Goal: Transaction & Acquisition: Purchase product/service

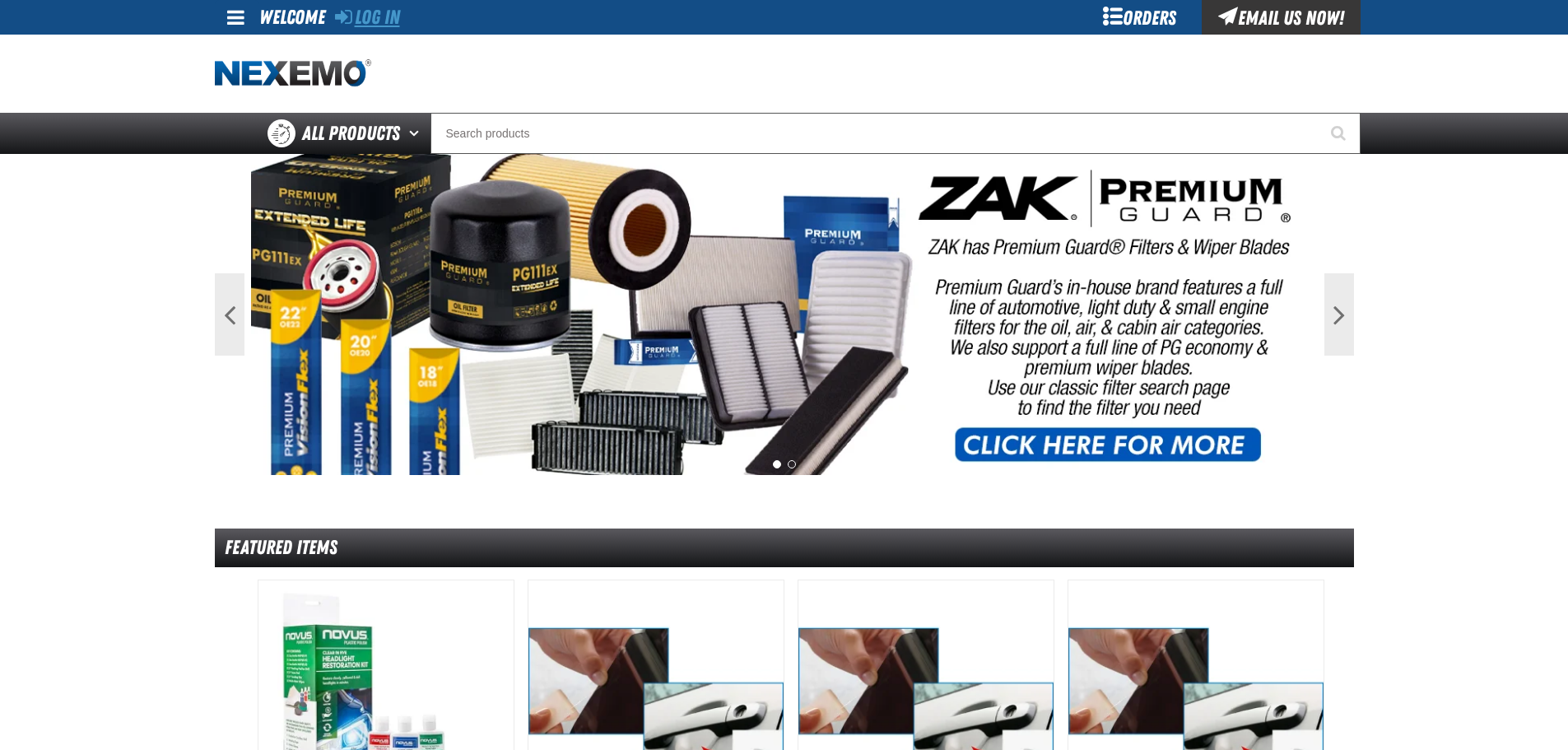
click at [365, 20] on link "Log In" at bounding box center [367, 17] width 65 height 23
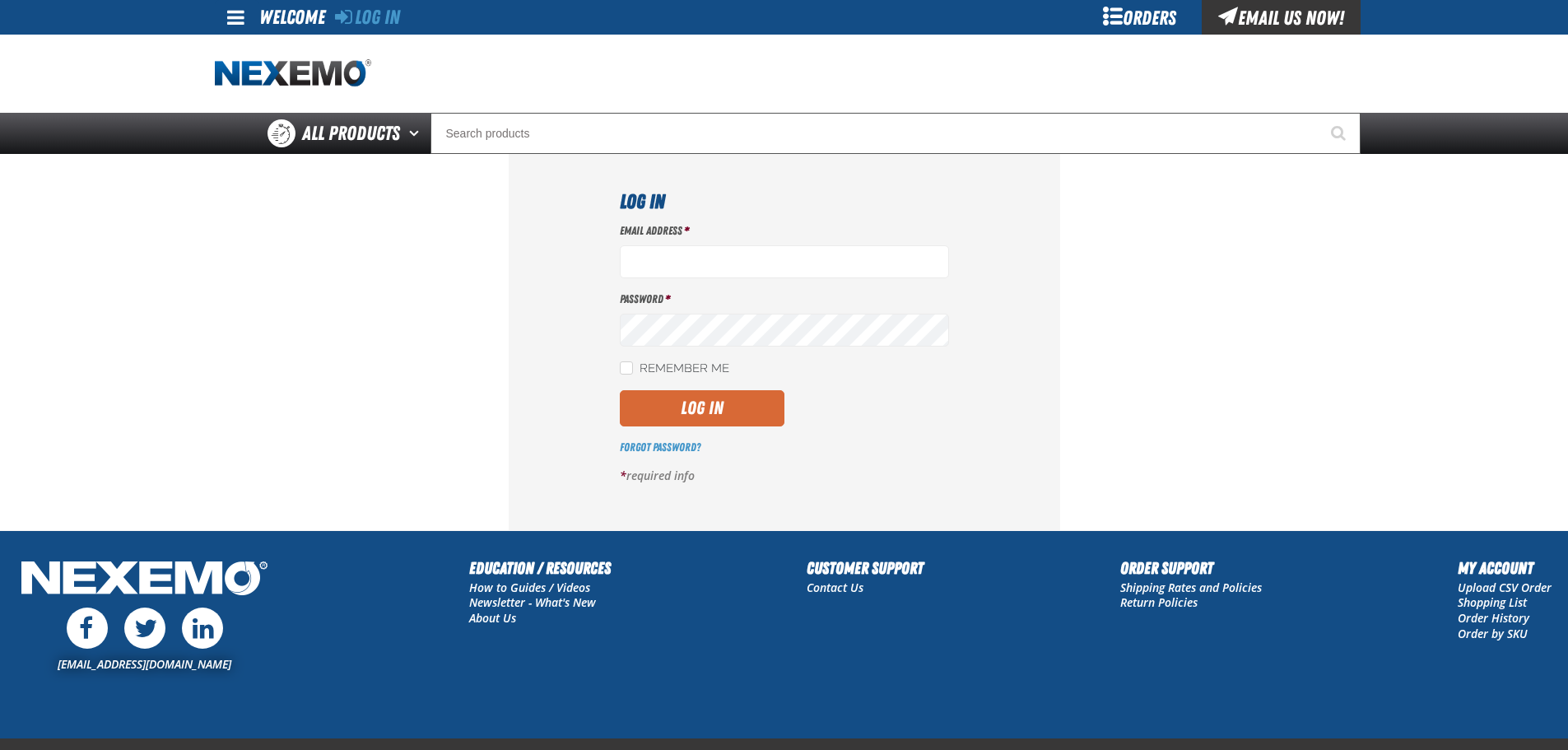
type input "bmiles@vtaig.com"
click at [679, 415] on button "Log In" at bounding box center [702, 409] width 165 height 37
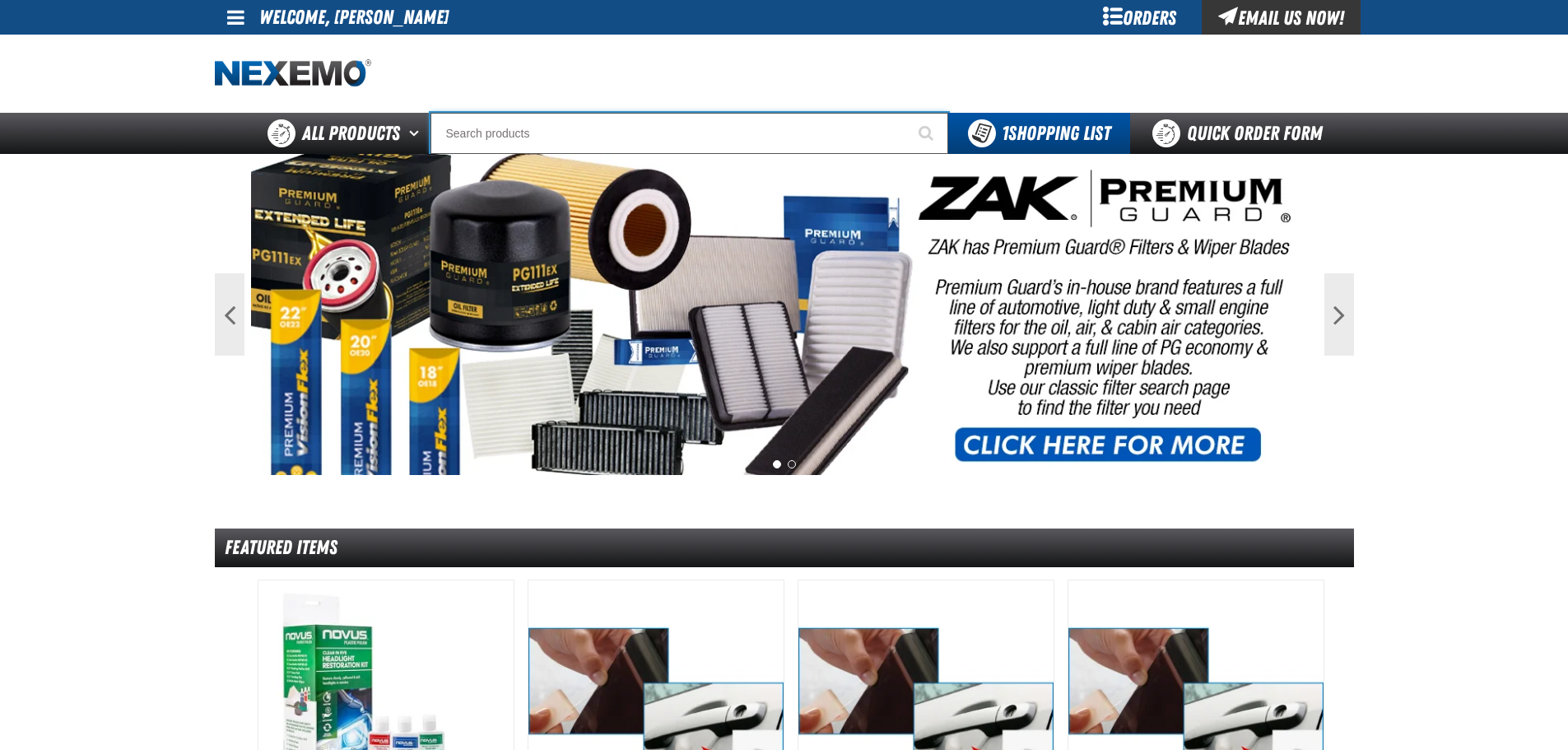
click at [608, 134] on input "Search" at bounding box center [689, 133] width 518 height 41
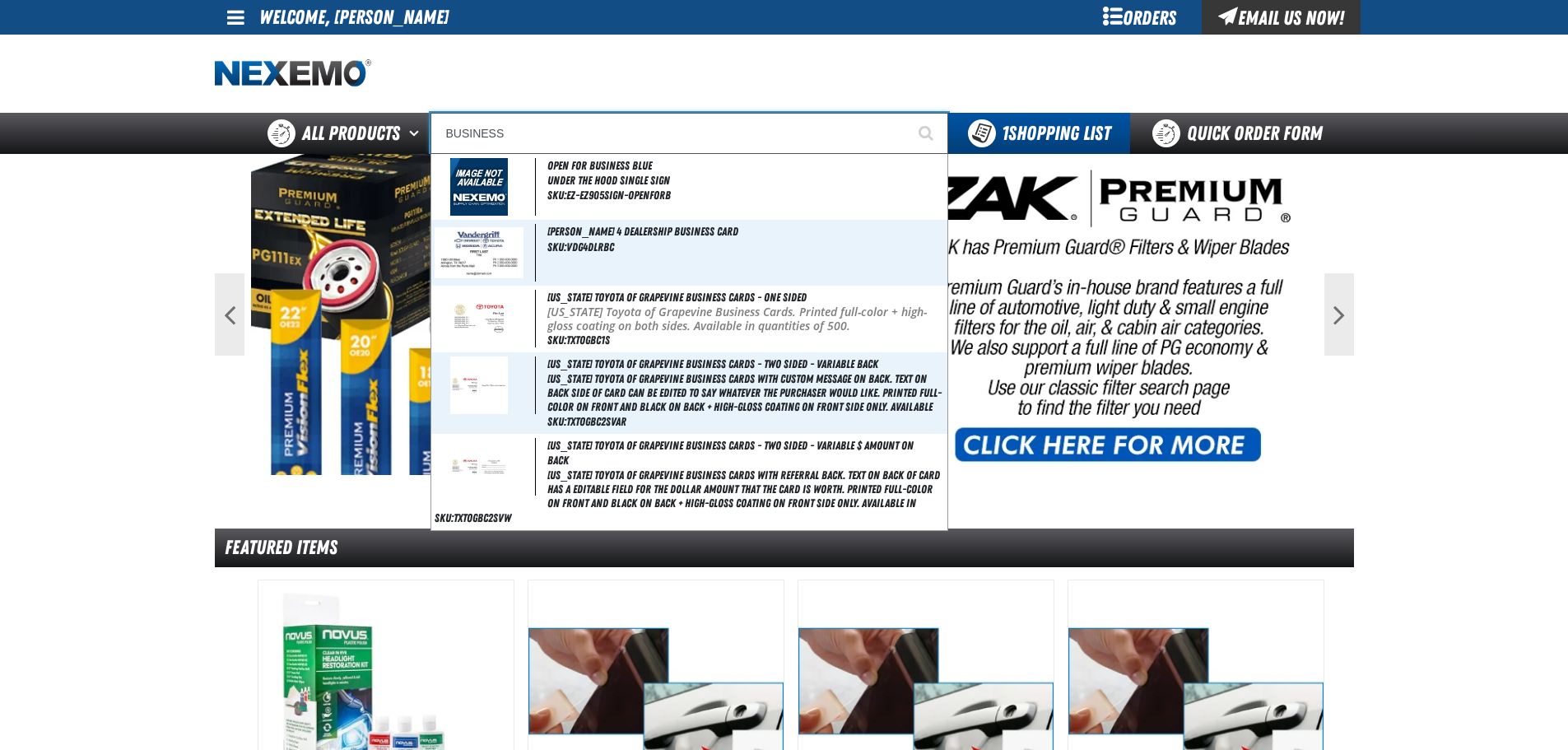
type input "BUSINESS"
click at [906, 112] on button "Start Searching" at bounding box center [927, 133] width 41 height 41
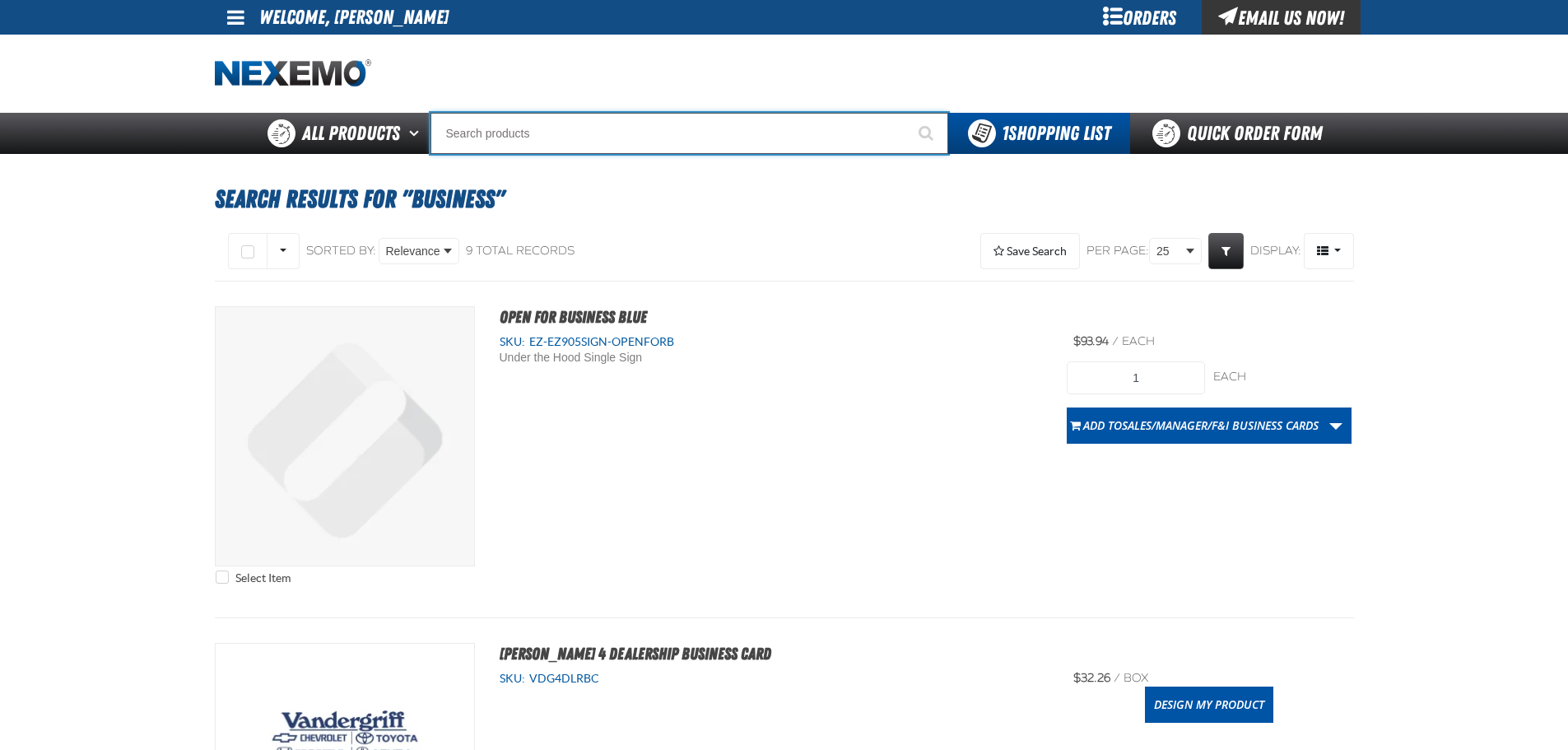
click at [626, 120] on input "Search" at bounding box center [689, 133] width 518 height 41
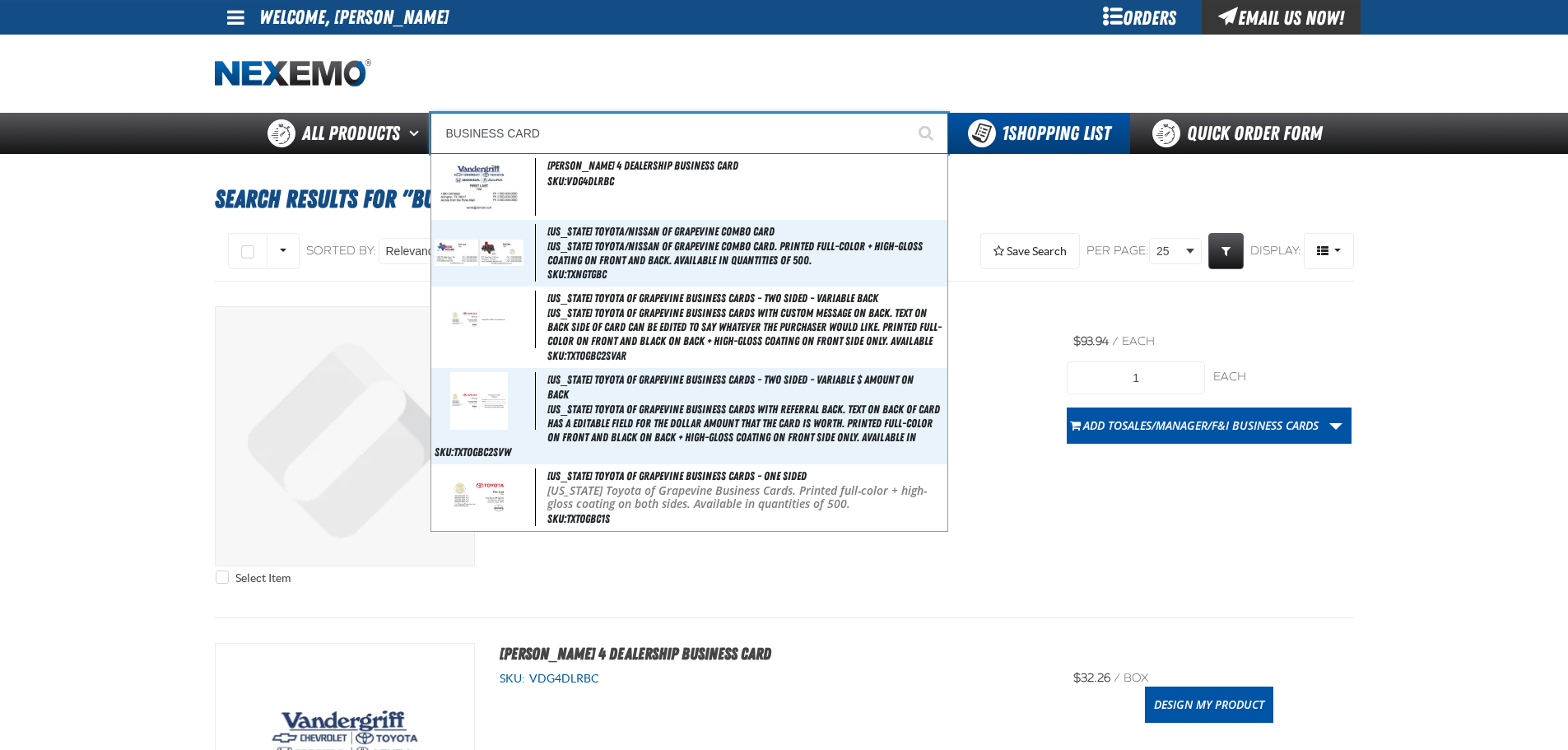
type input "BUSINESS CARD"
click at [906, 112] on button "Start Searching" at bounding box center [927, 133] width 41 height 41
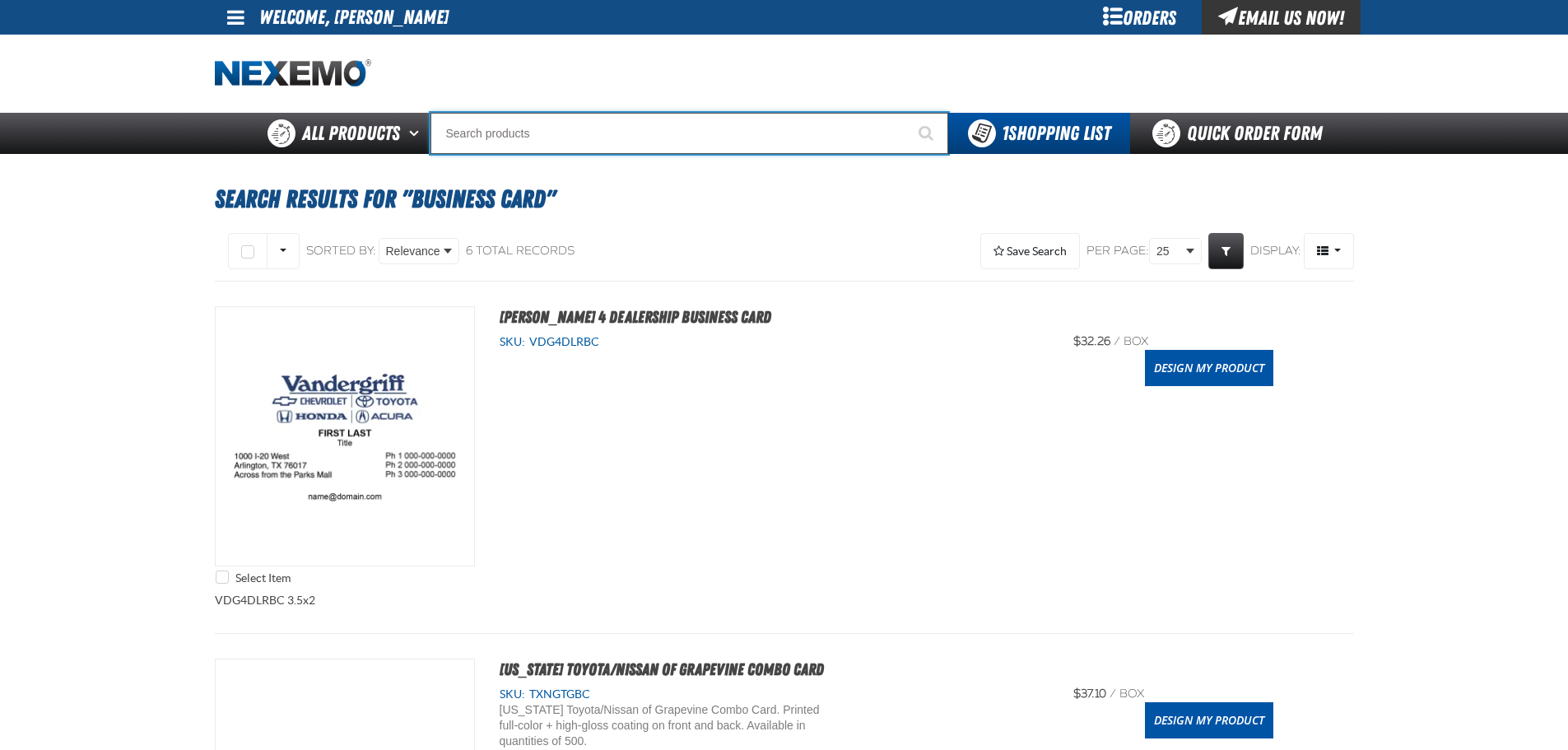
click at [540, 126] on input "Search" at bounding box center [689, 133] width 518 height 41
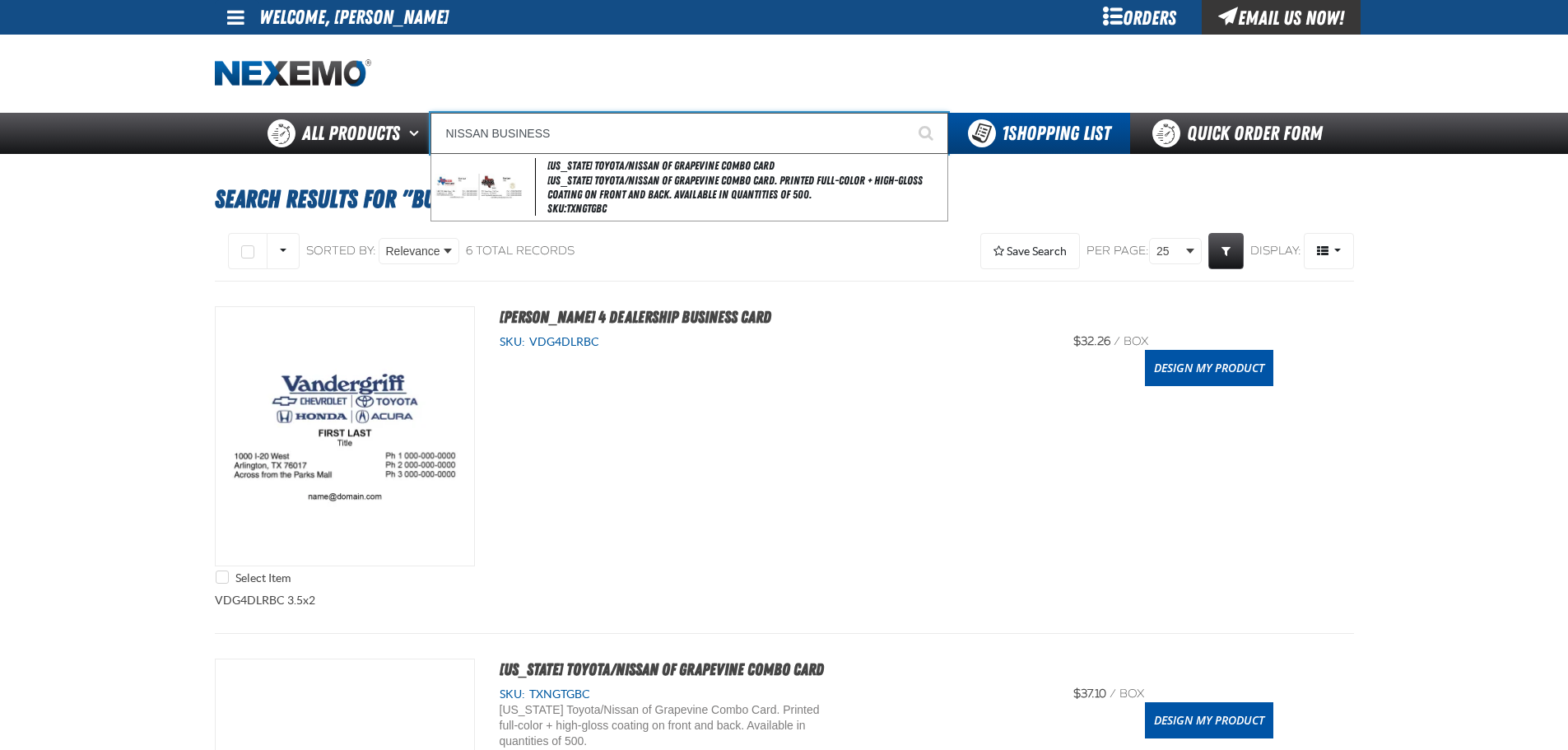
type input "NISSAN BUSINESS"
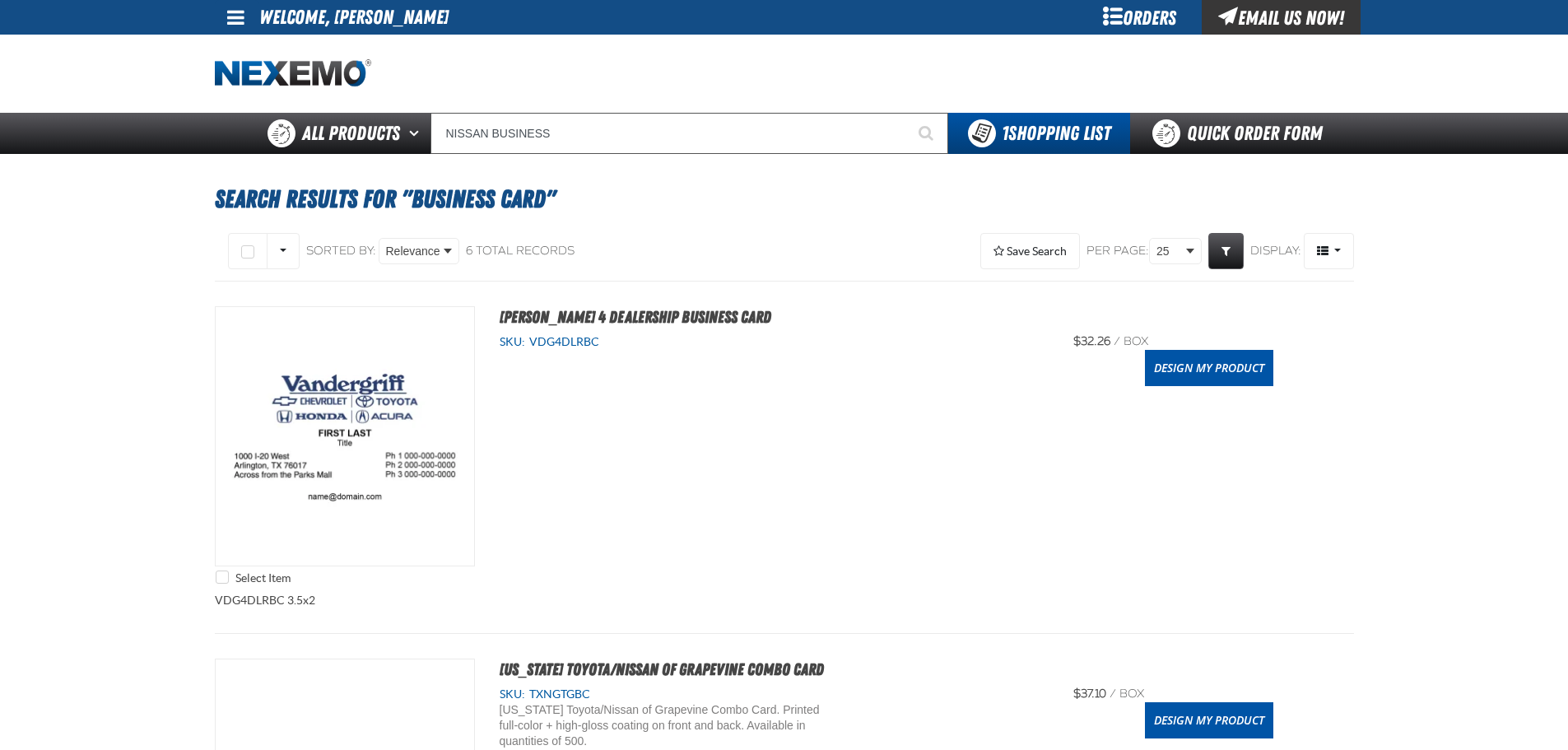
click at [346, 12] on li "Welcome, Becky Miles" at bounding box center [353, 17] width 189 height 35
click at [247, 10] on link at bounding box center [236, 17] width 44 height 35
click at [251, 82] on link "Sign Out Sign Out" at bounding box center [250, 80] width 56 height 16
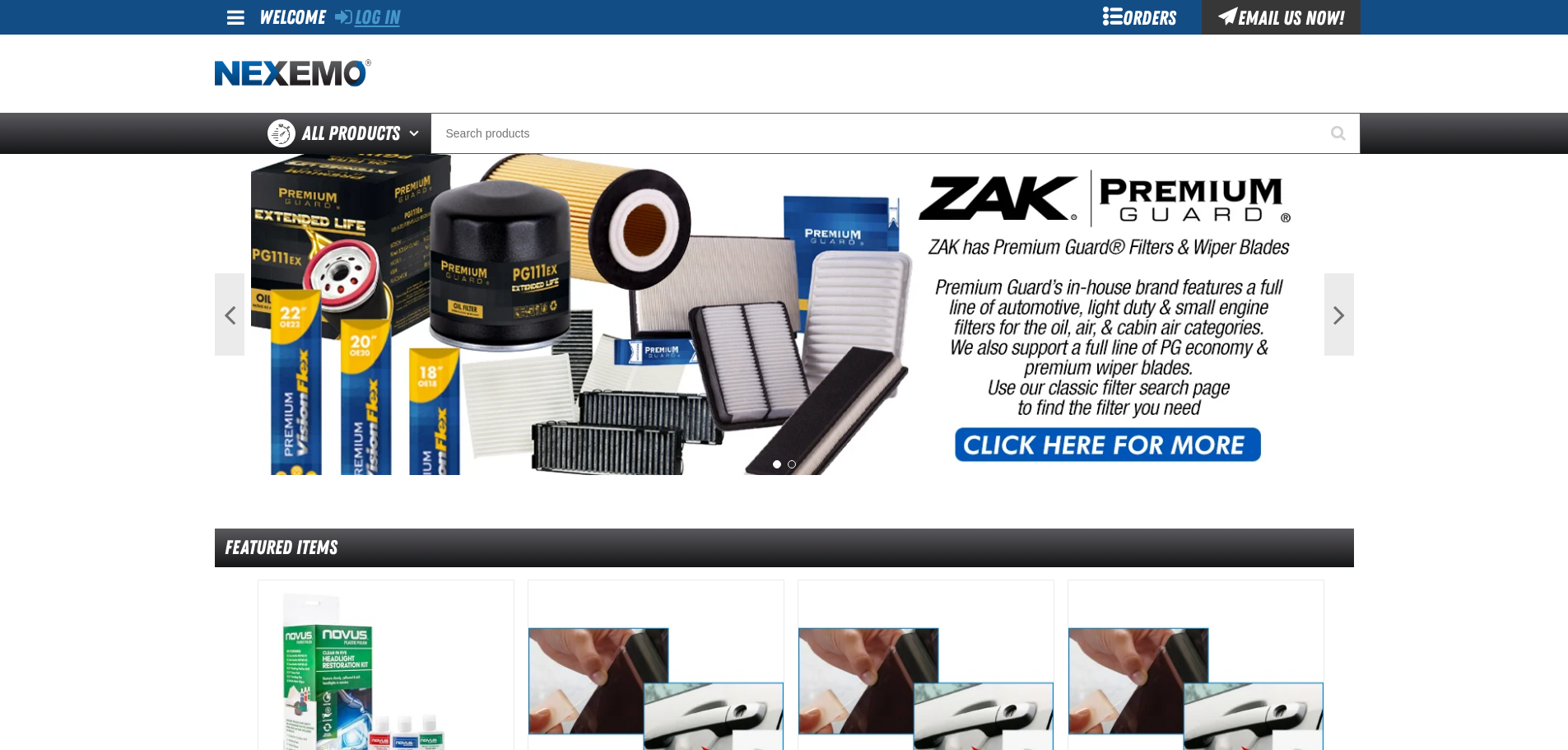
click at [385, 11] on link "Log In" at bounding box center [367, 17] width 65 height 23
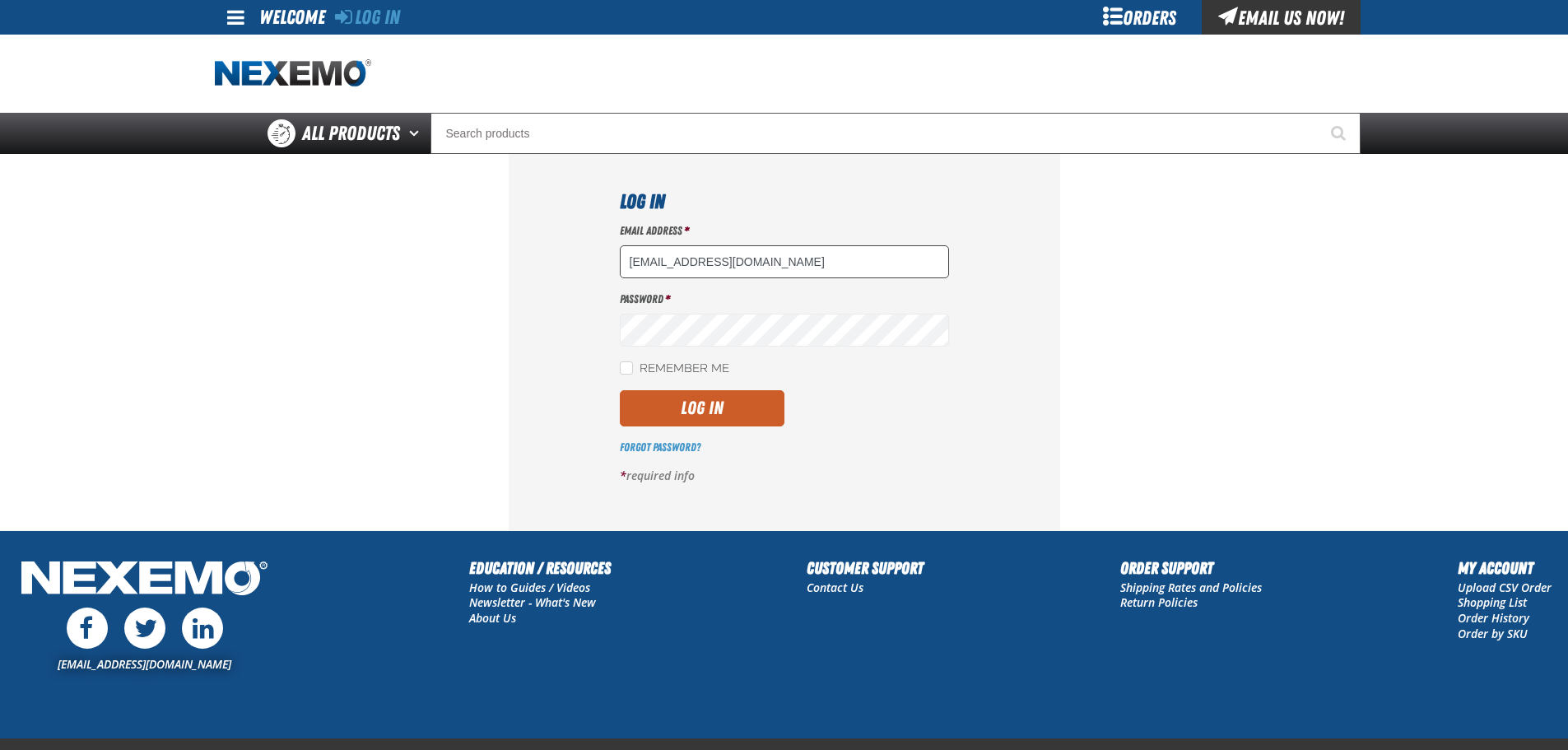
click at [716, 262] on input "bmiles@vtaig.com" at bounding box center [784, 262] width 329 height 33
type input "jbever@vtaig.com"
click at [660, 426] on div "Email Address * jbever@vtaig.com Password * Remember Me Log In *" at bounding box center [784, 359] width 329 height 273
click at [653, 419] on button "Log In" at bounding box center [702, 409] width 165 height 37
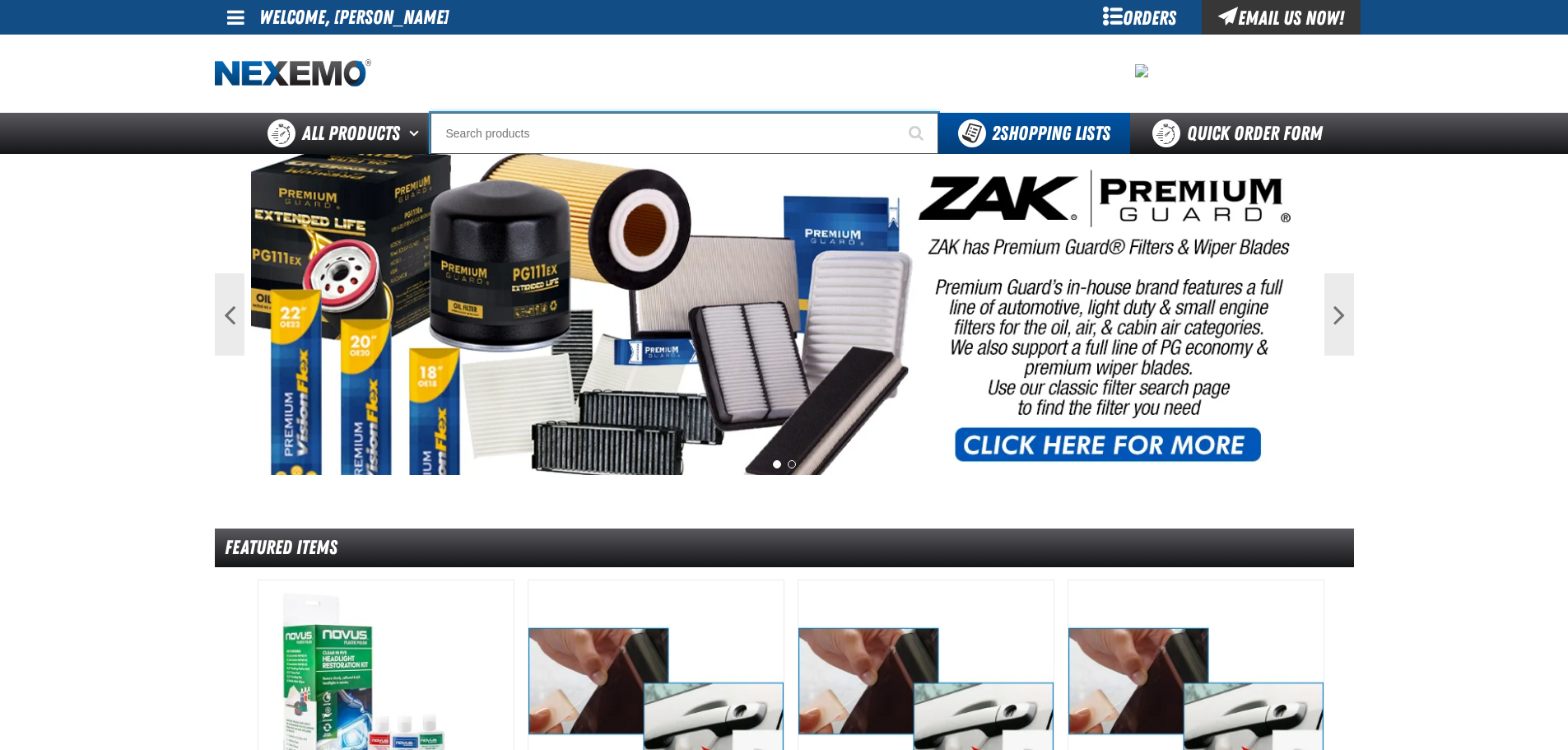
click at [492, 135] on input "Search" at bounding box center [684, 133] width 508 height 41
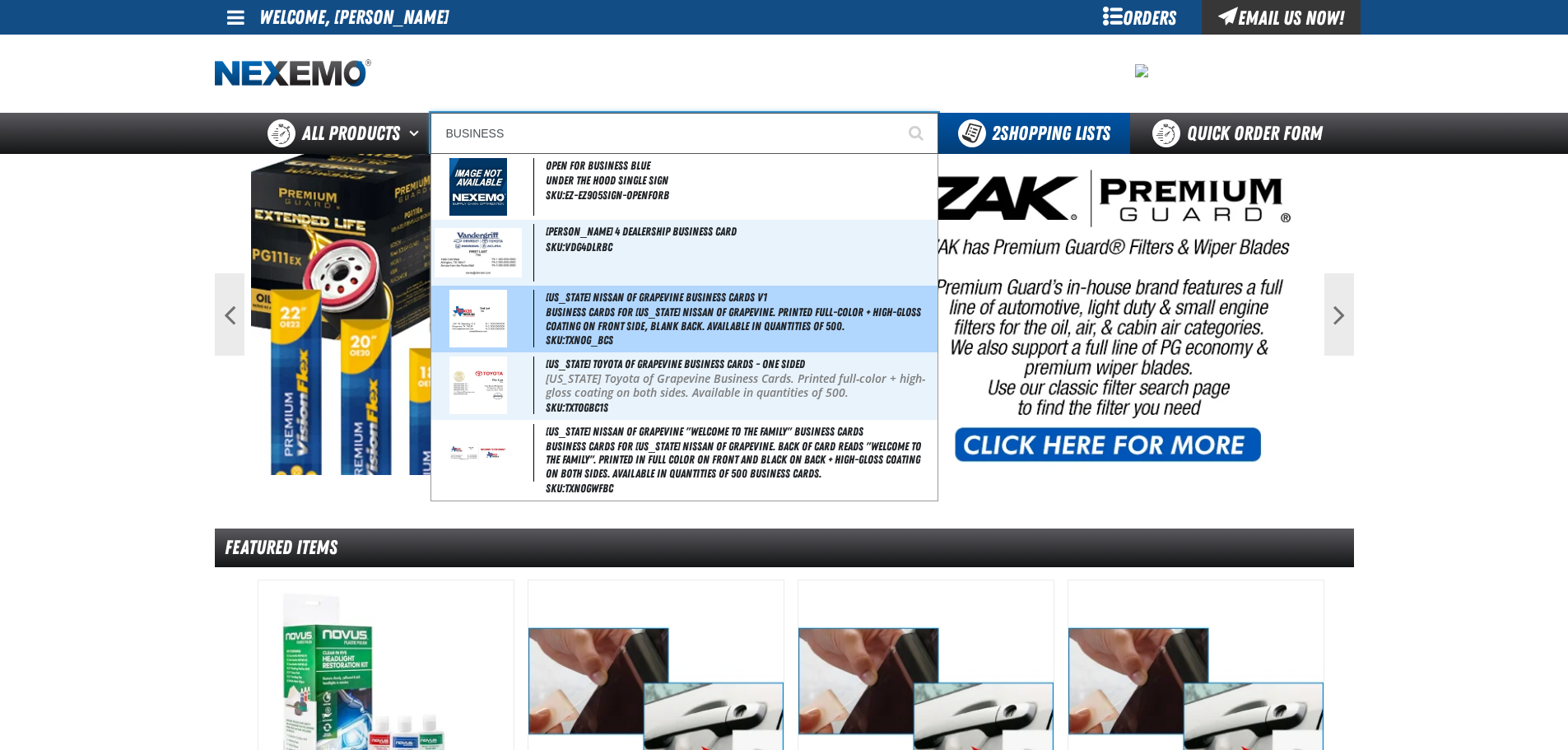
click at [567, 316] on span "Business Cards for [US_STATE] Nissan of Grapevine. Printed full-color + high-gl…" at bounding box center [740, 319] width 389 height 28
type input "[US_STATE] Nissan of Grapevine Business Cards V1"
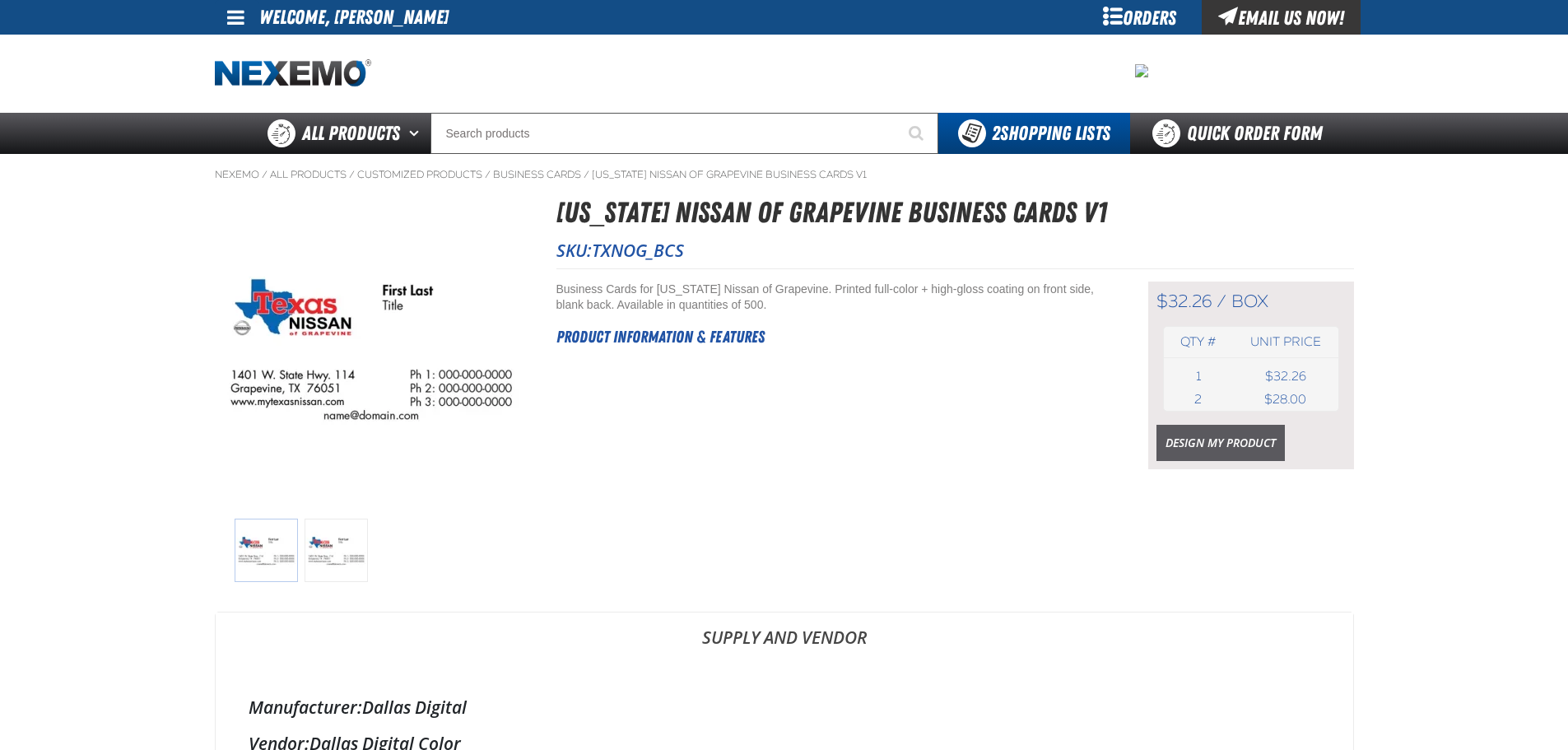
click at [1201, 450] on link "Design My Product" at bounding box center [1220, 443] width 128 height 37
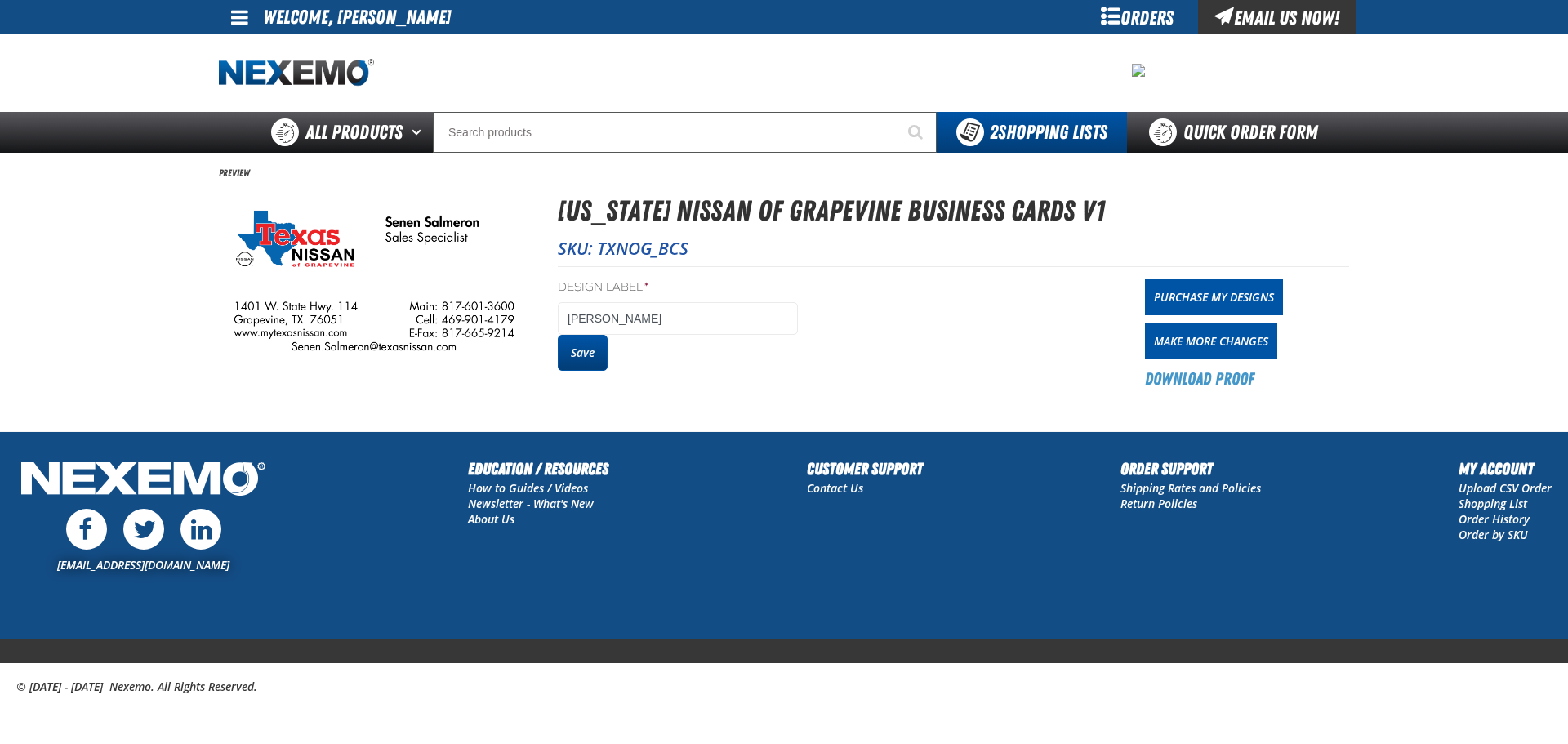
click at [598, 348] on button "Save" at bounding box center [583, 353] width 50 height 36
drag, startPoint x: 0, startPoint y: 0, endPoint x: 1184, endPoint y: 296, distance: 1220.4
click at [1184, 296] on link "Purchase My Designs" at bounding box center [1214, 298] width 138 height 36
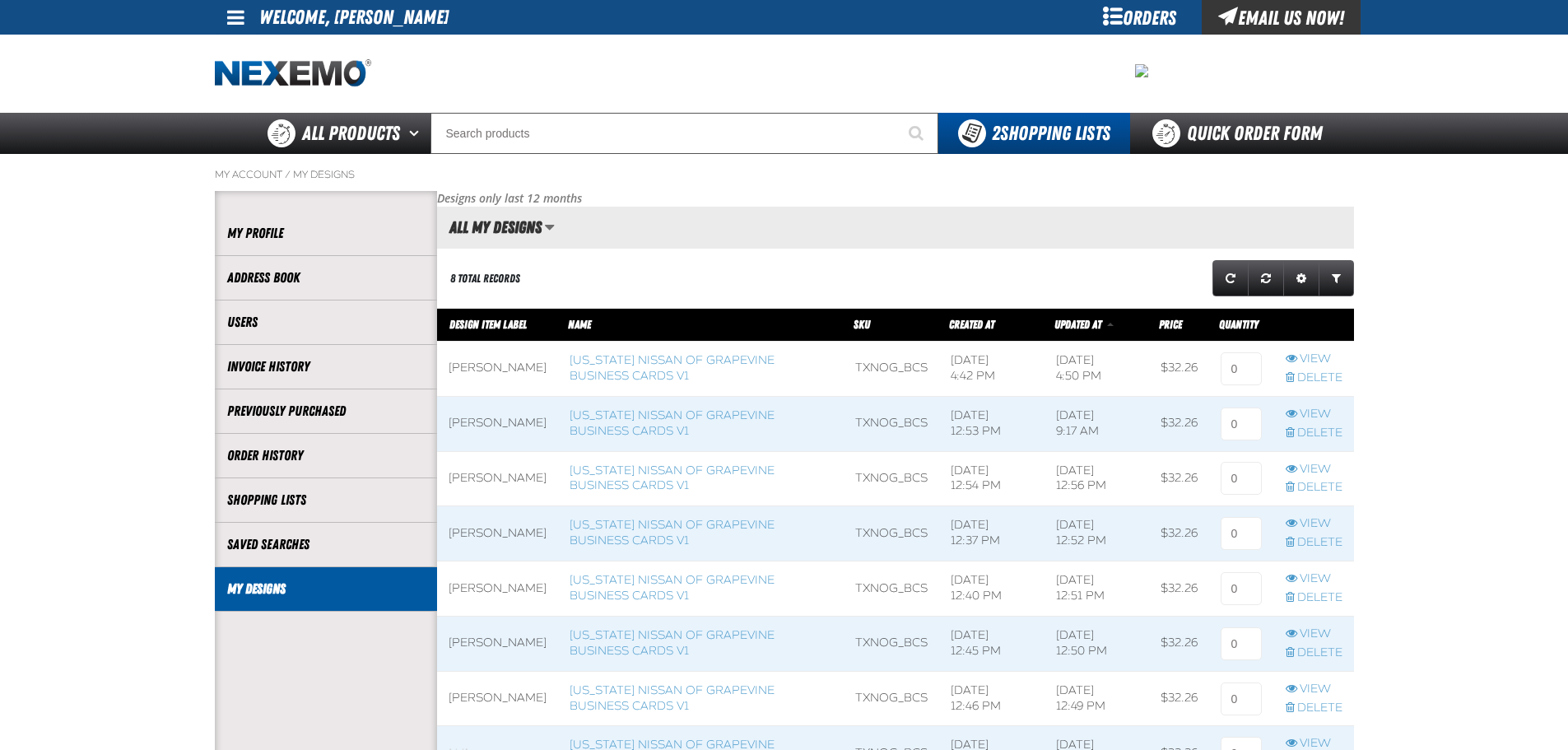
scroll to position [1, 1]
click at [1234, 365] on input at bounding box center [1240, 369] width 41 height 33
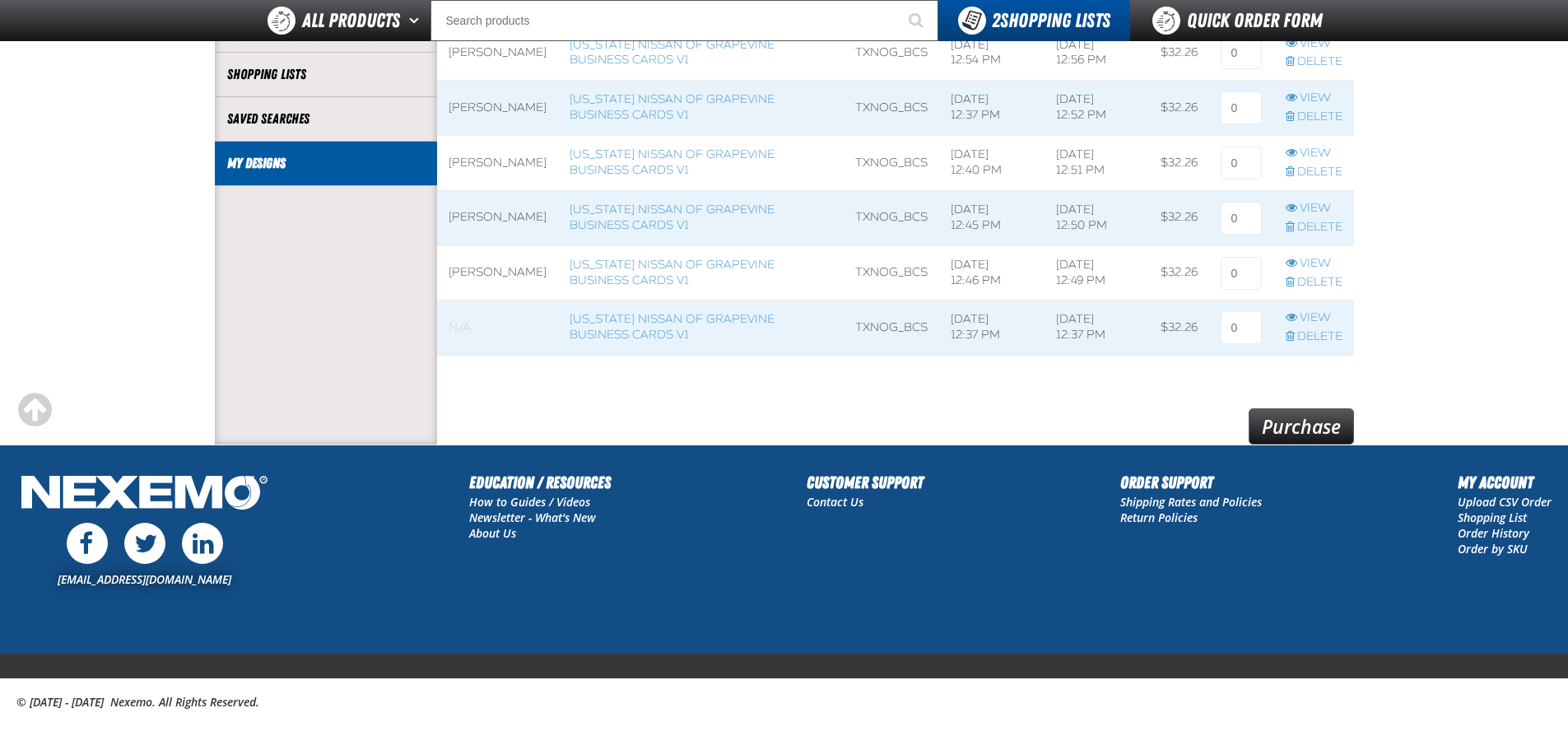
scroll to position [394, 0]
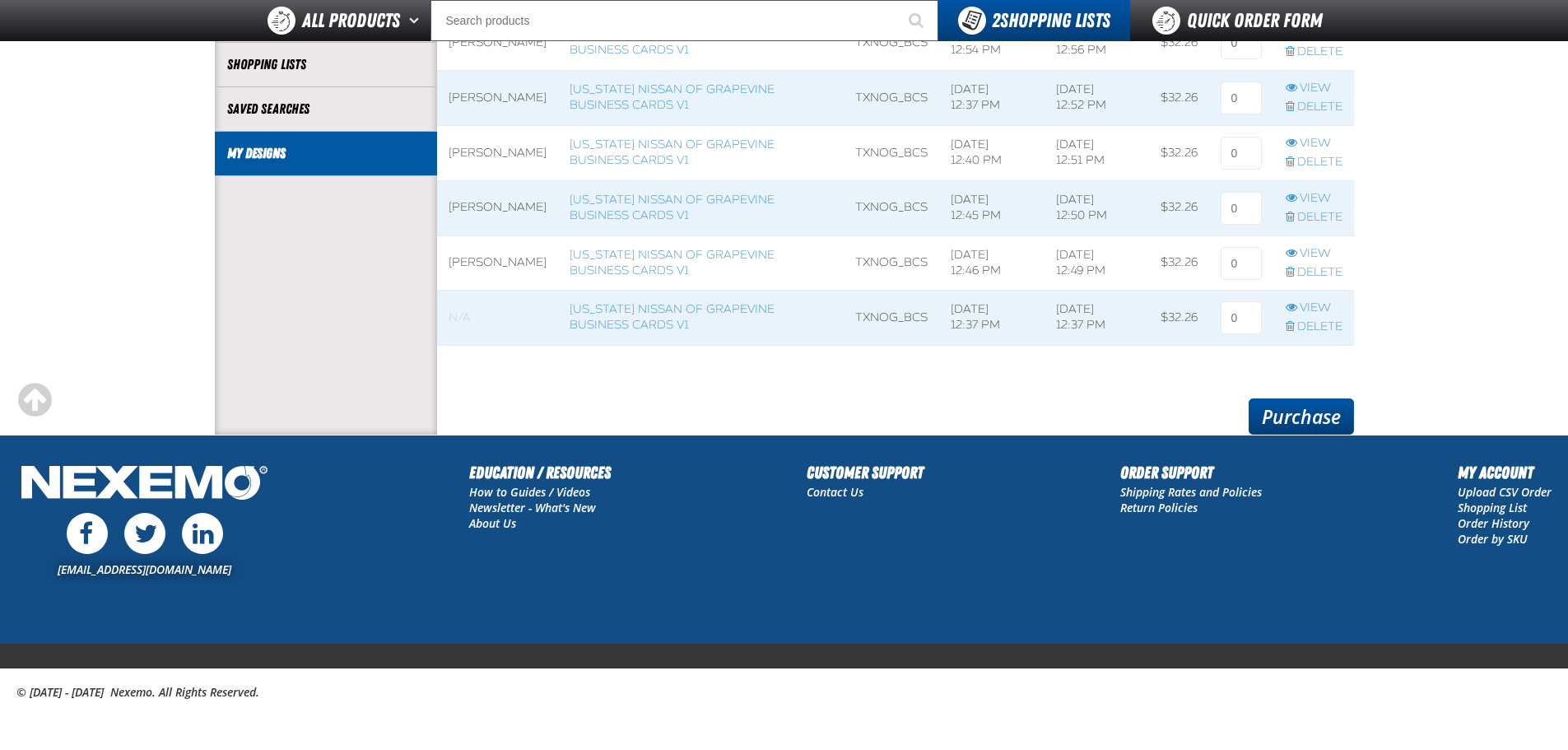
type input "1"
click at [1313, 418] on link "Purchase" at bounding box center [1300, 417] width 105 height 37
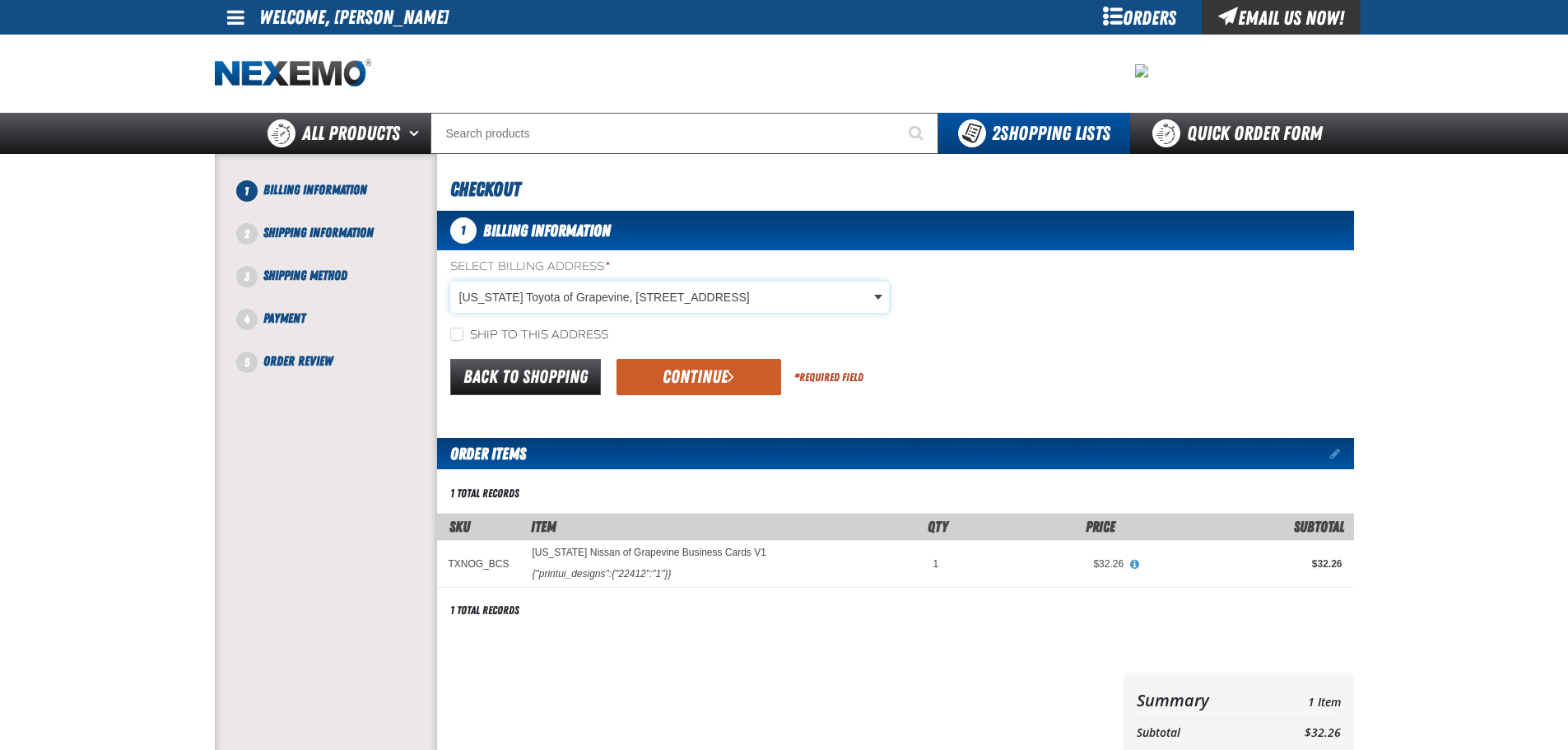
click at [849, 301] on body "Skip to Main Content Staging Site 5.1 Upgrade Site My Account My Account Suppor…" at bounding box center [784, 564] width 1568 height 1128
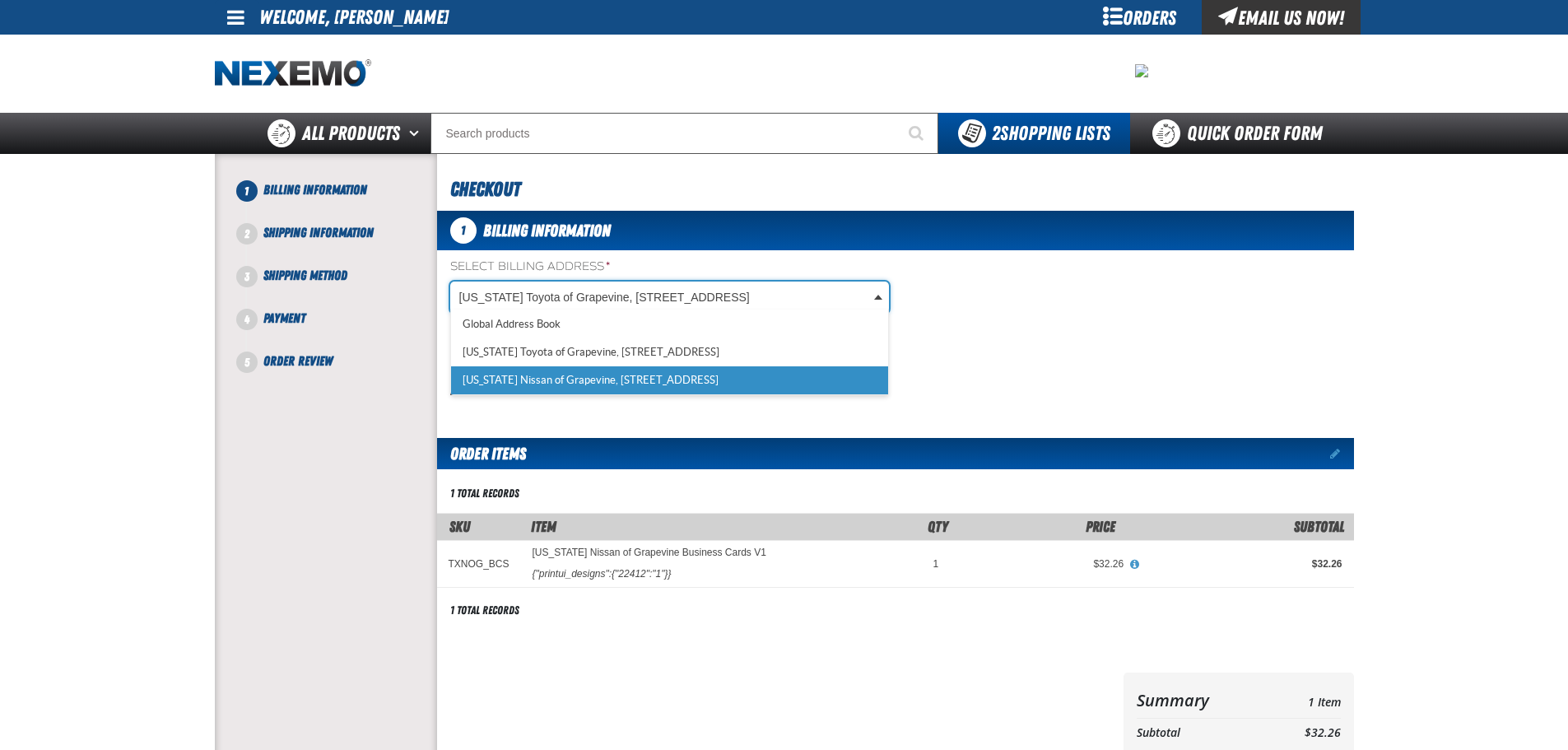
scroll to position [0, 7]
select select "a_320"
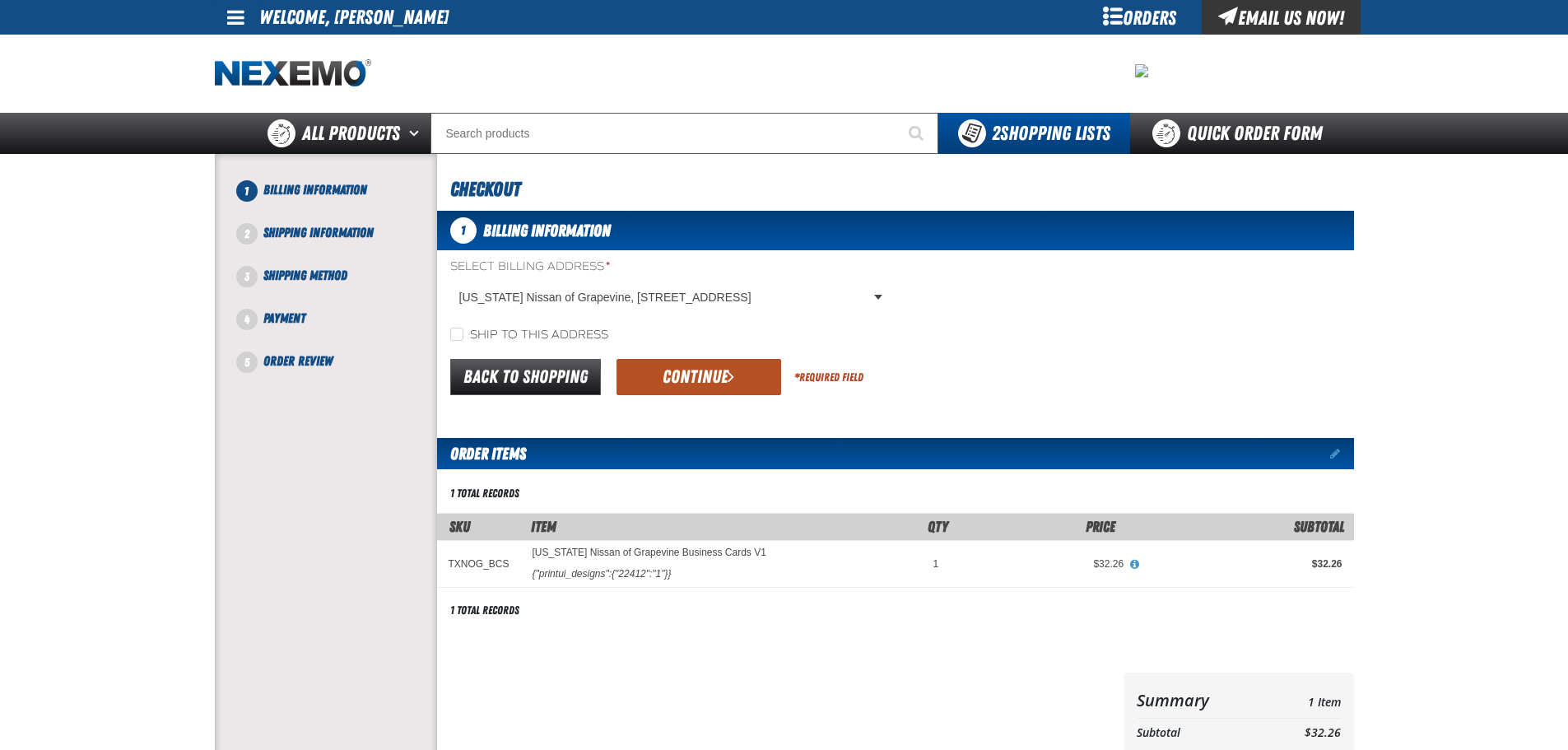
click at [716, 378] on button "Continue" at bounding box center [698, 378] width 165 height 37
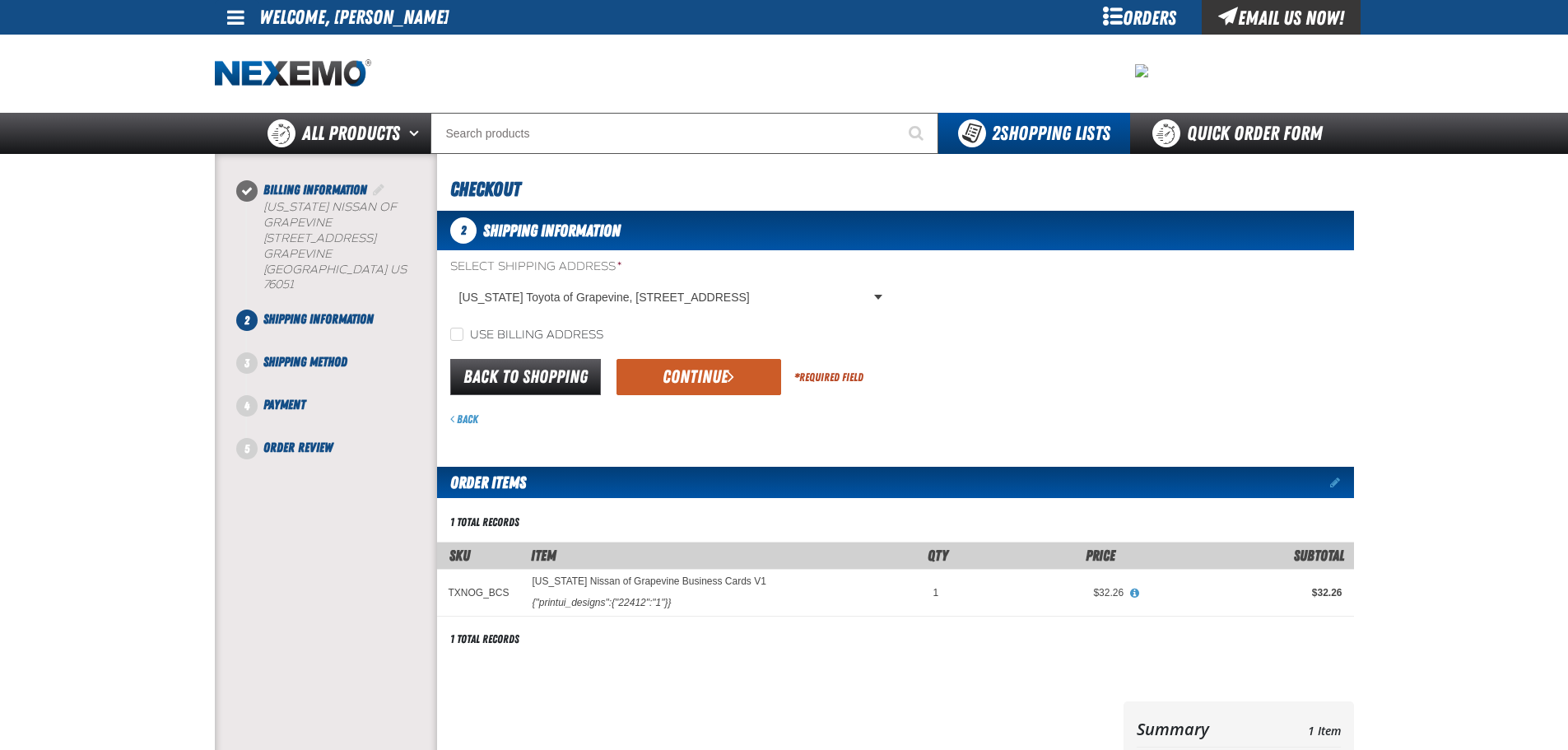
click at [772, 296] on body "Skip to Main Content Staging Site 5.1 Upgrade Site My Account My Account Suppor…" at bounding box center [784, 578] width 1568 height 1157
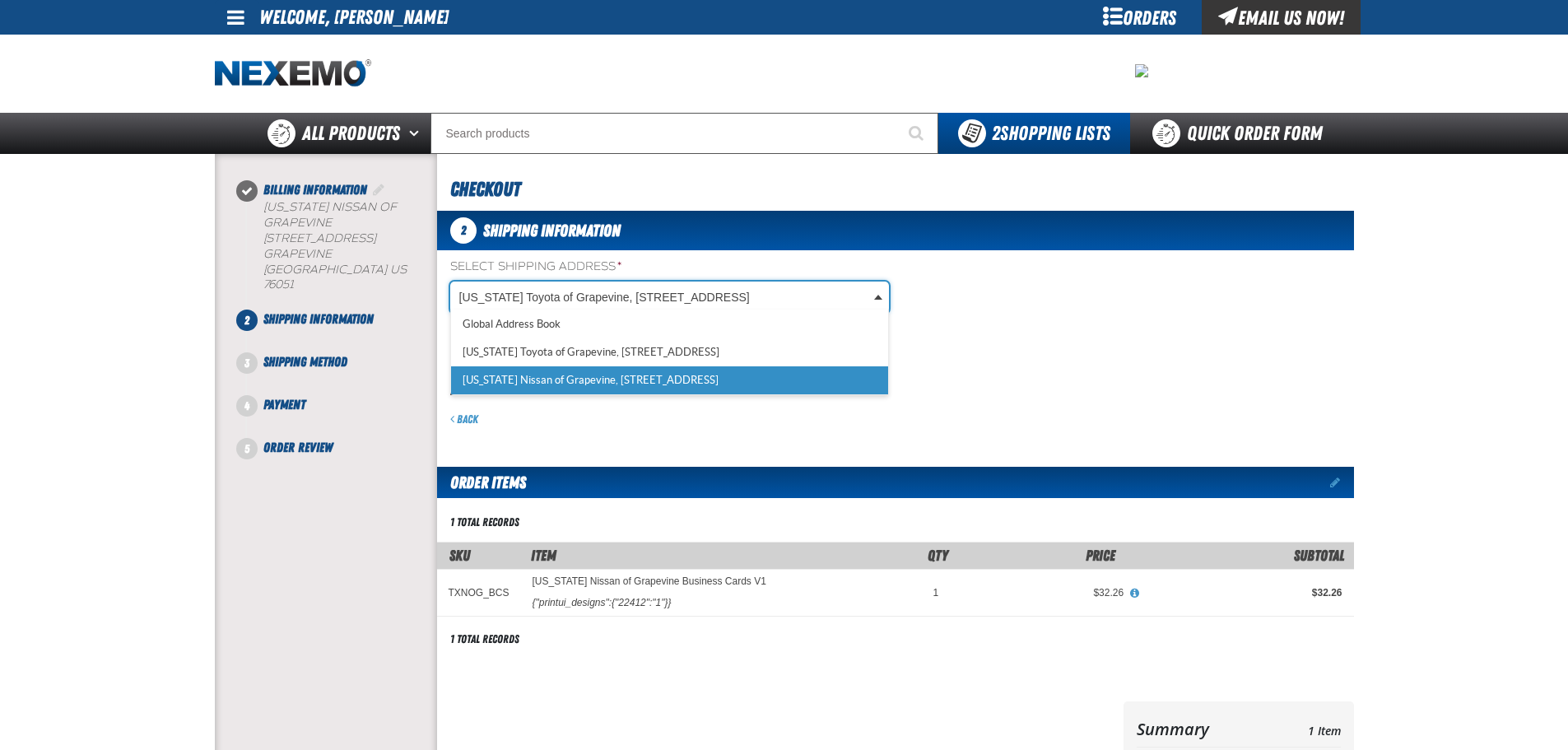
select select "a_320"
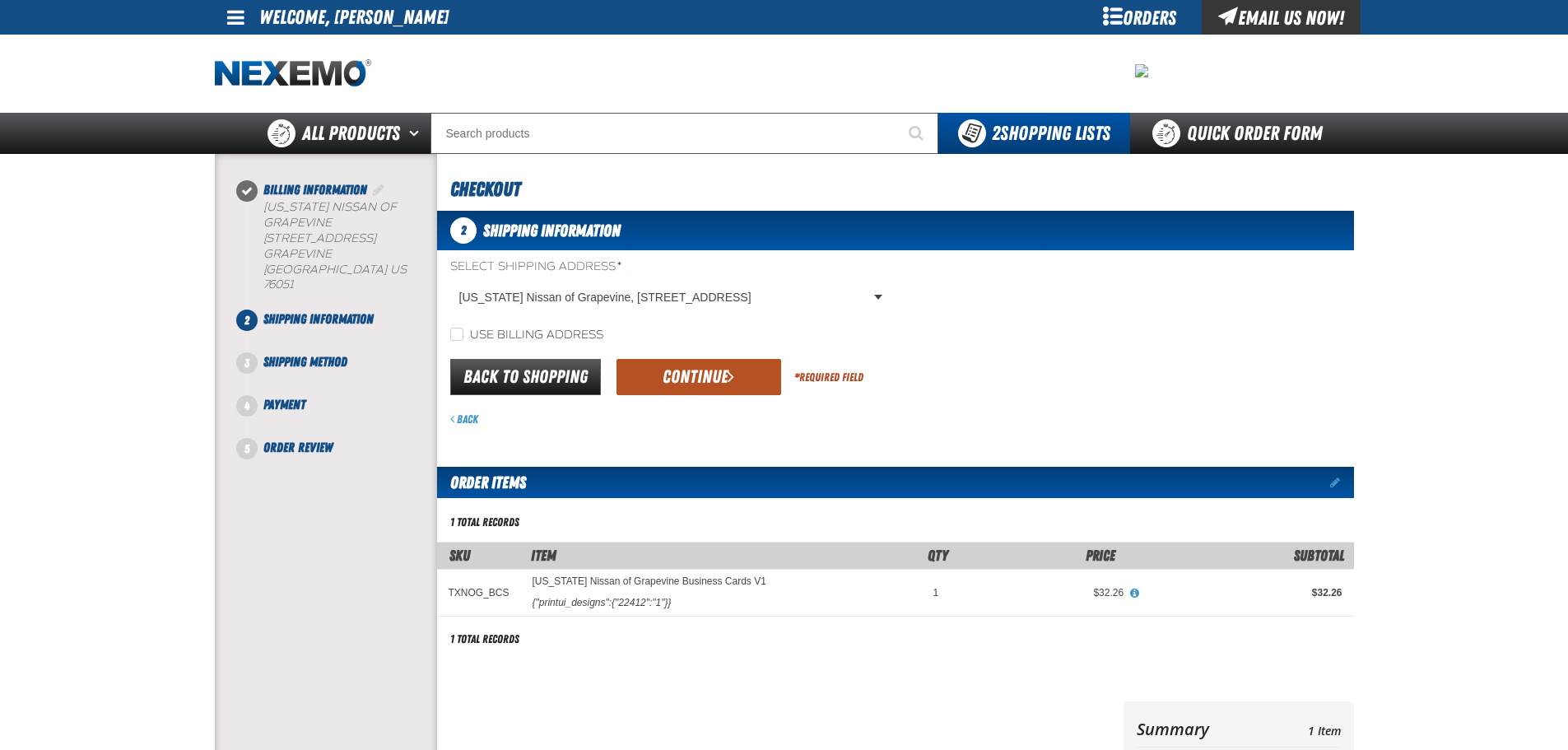
click at [713, 376] on button "Continue" at bounding box center [698, 378] width 165 height 37
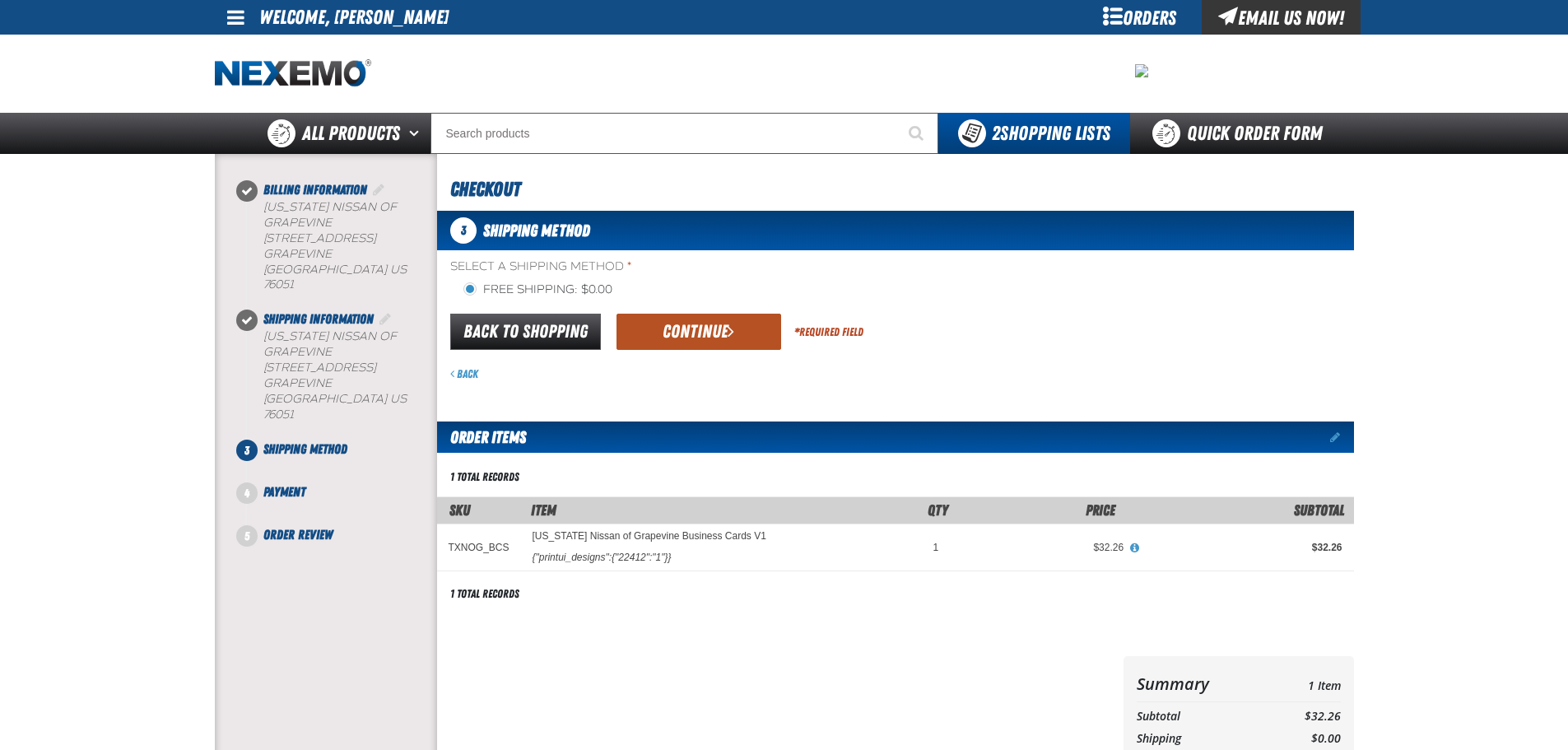
click at [724, 330] on button "Continue" at bounding box center [698, 332] width 165 height 37
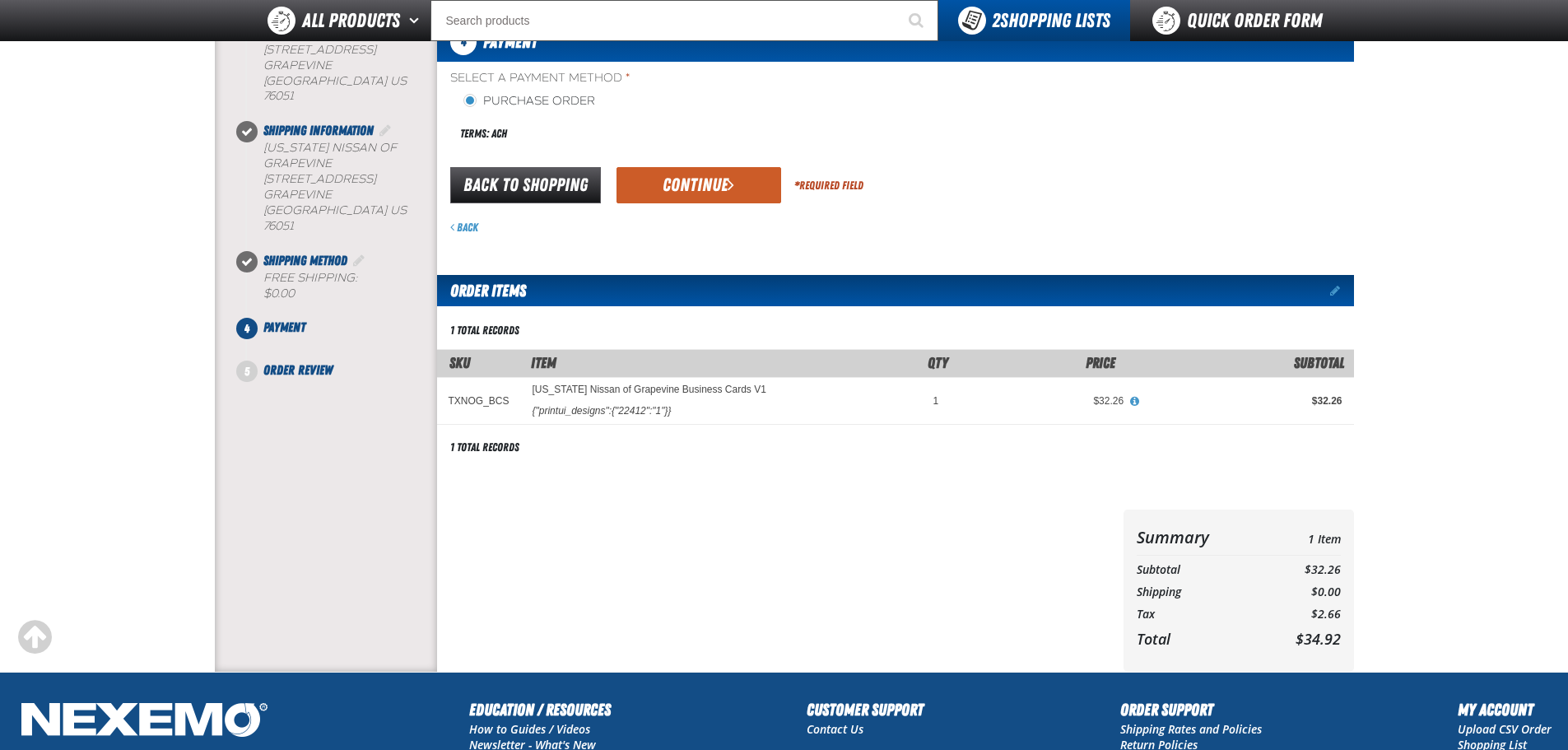
scroll to position [165, 0]
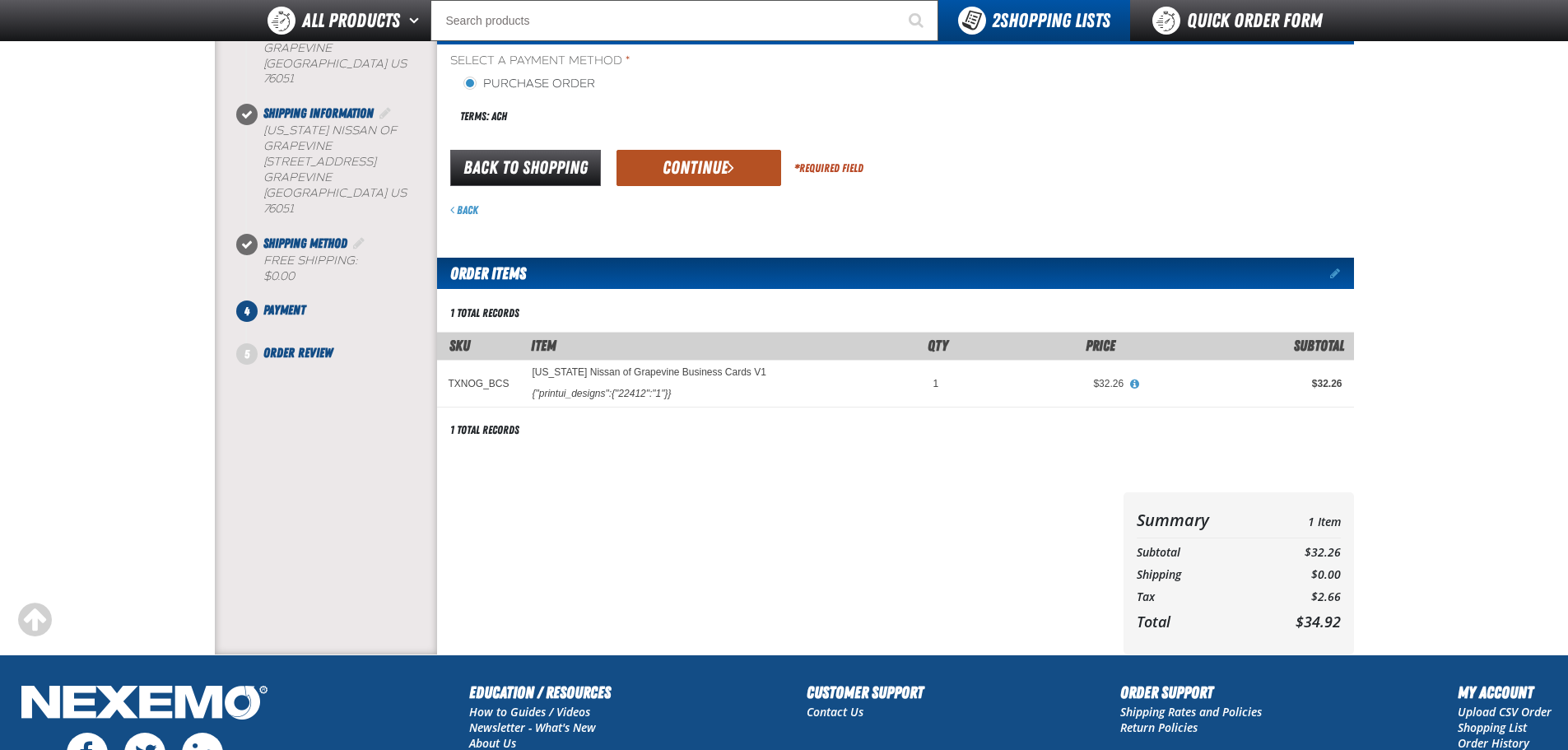
click at [686, 172] on button "Continue" at bounding box center [698, 168] width 165 height 37
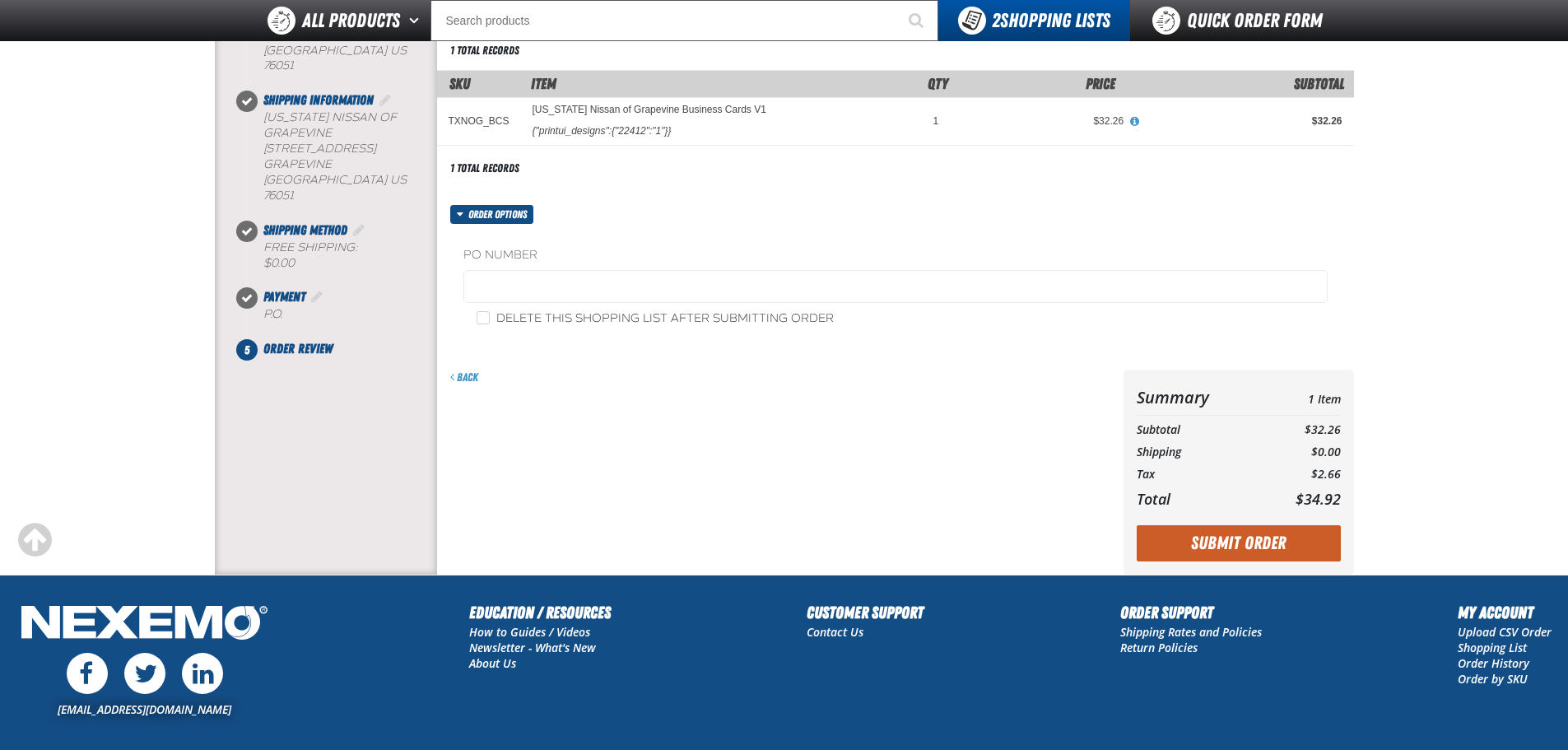
scroll to position [247, 0]
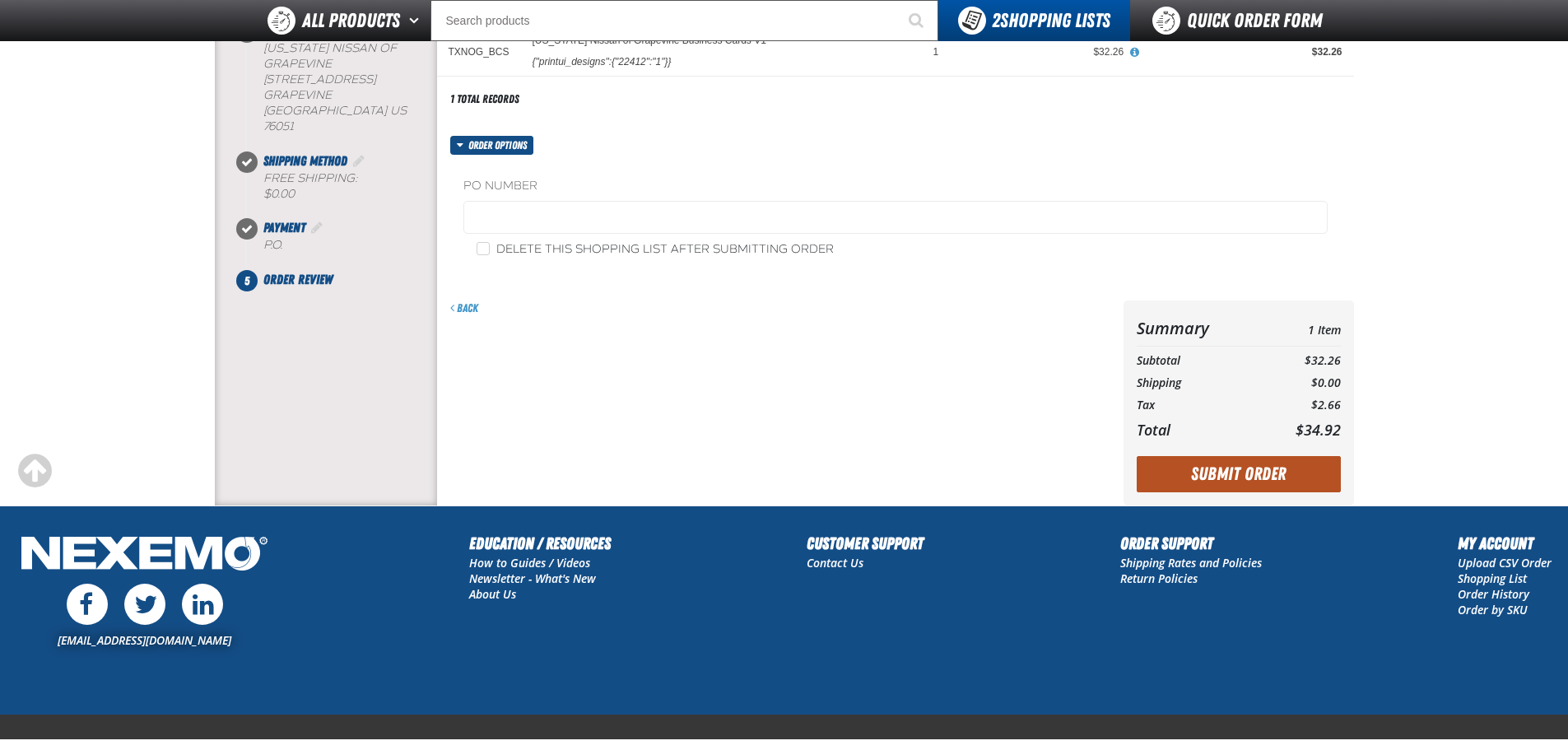
click at [1175, 481] on button "Submit Order" at bounding box center [1239, 474] width 204 height 37
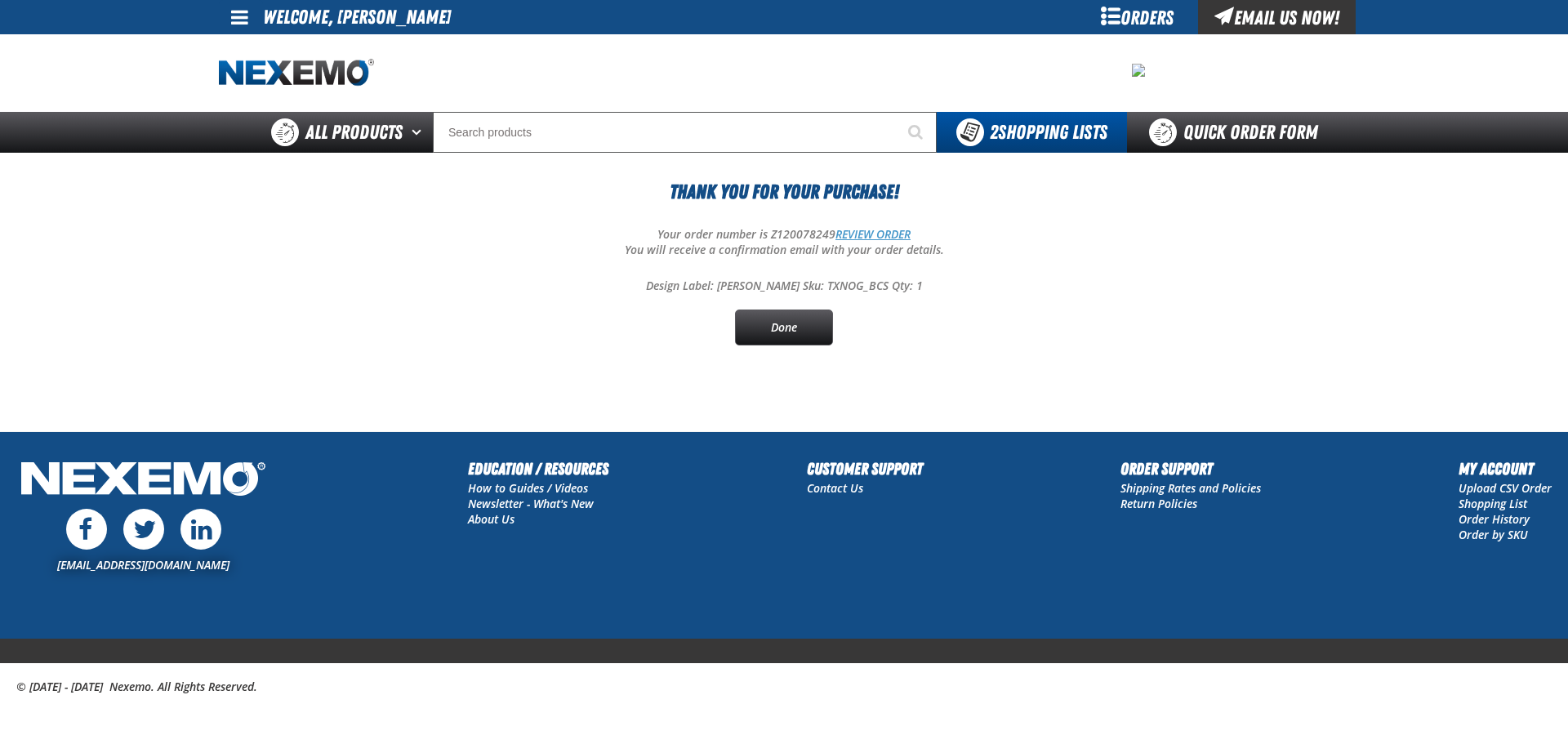
click at [886, 234] on link "REVIEW ORDER" at bounding box center [873, 234] width 75 height 16
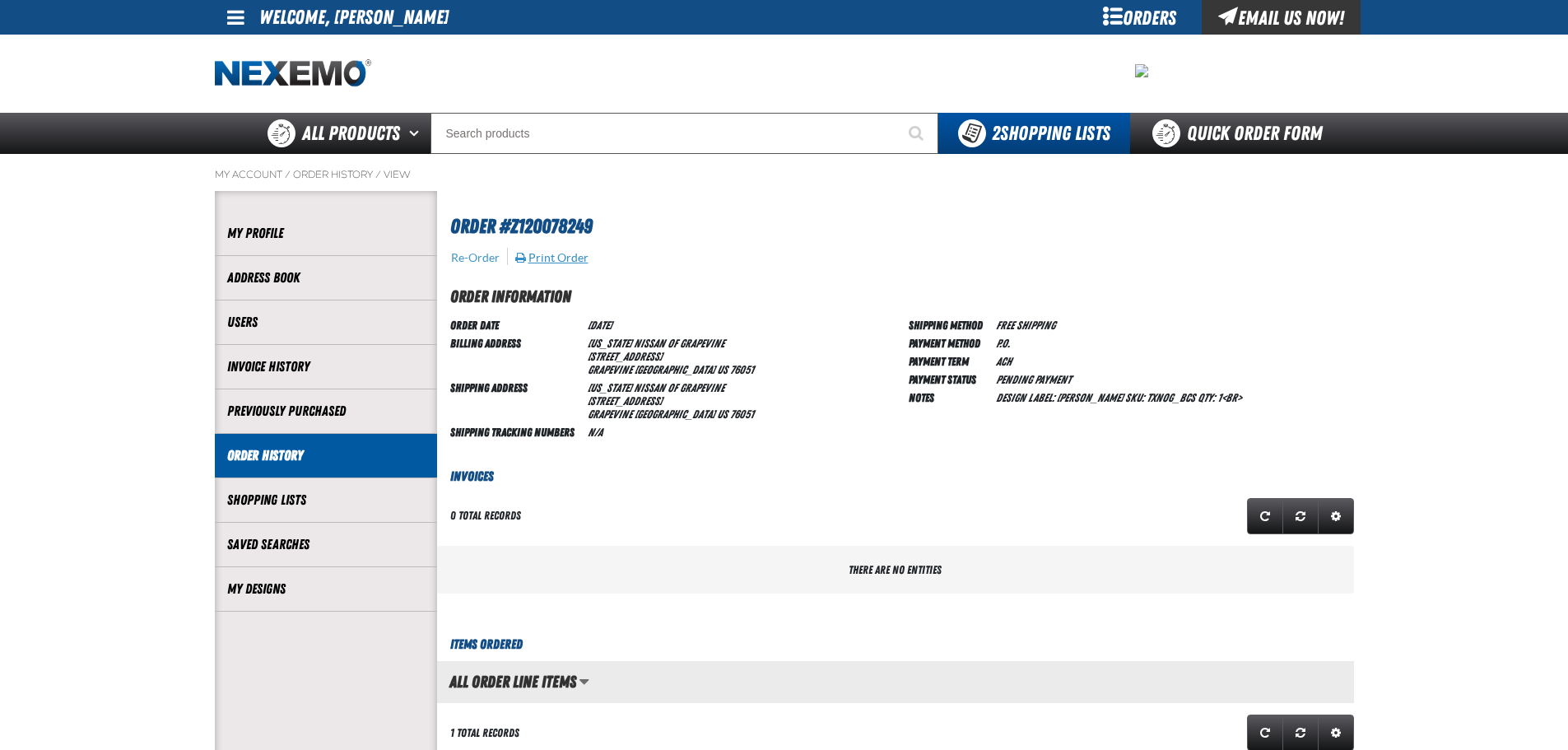
click at [546, 257] on button "Print Order" at bounding box center [552, 257] width 75 height 15
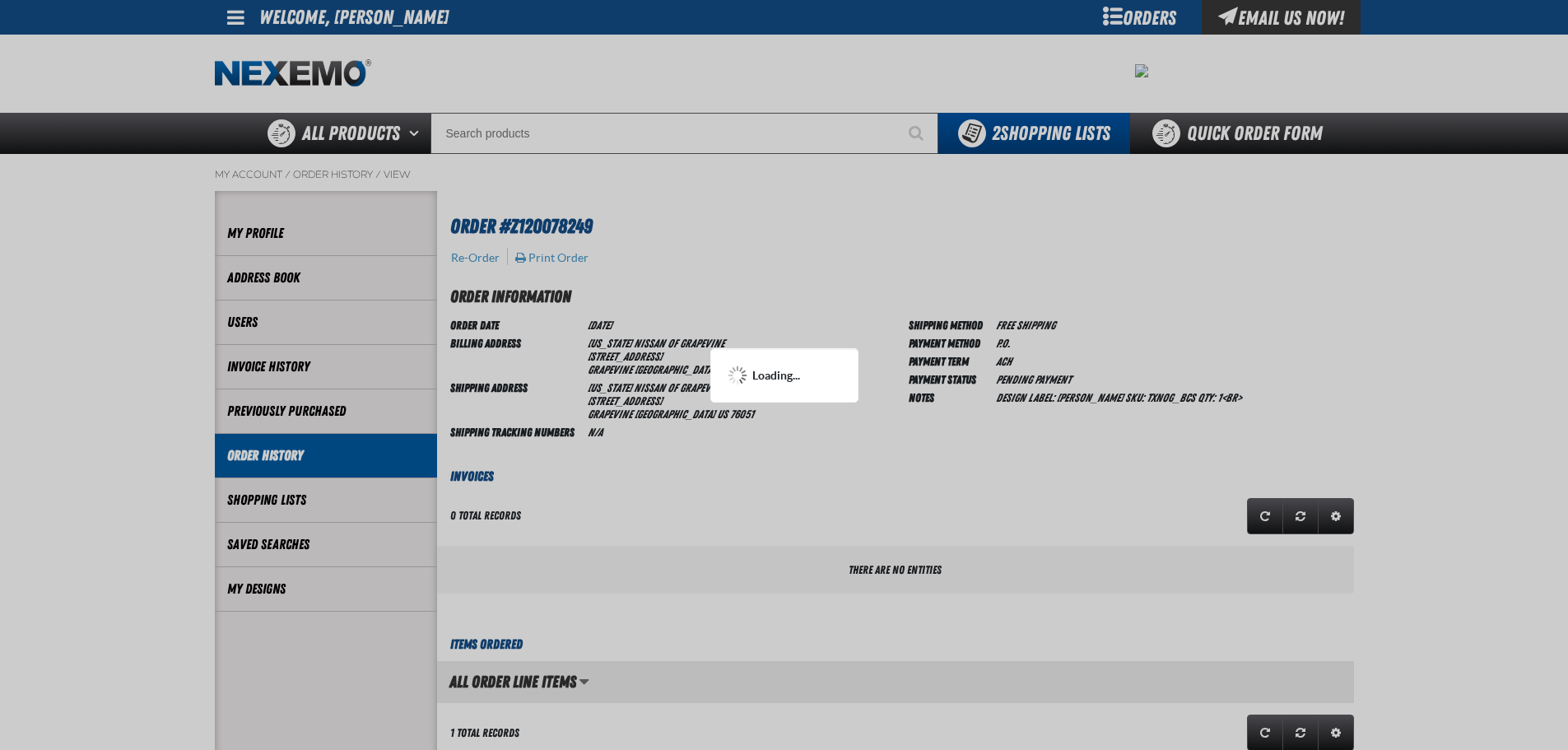
click at [745, 303] on div at bounding box center [784, 375] width 1568 height 750
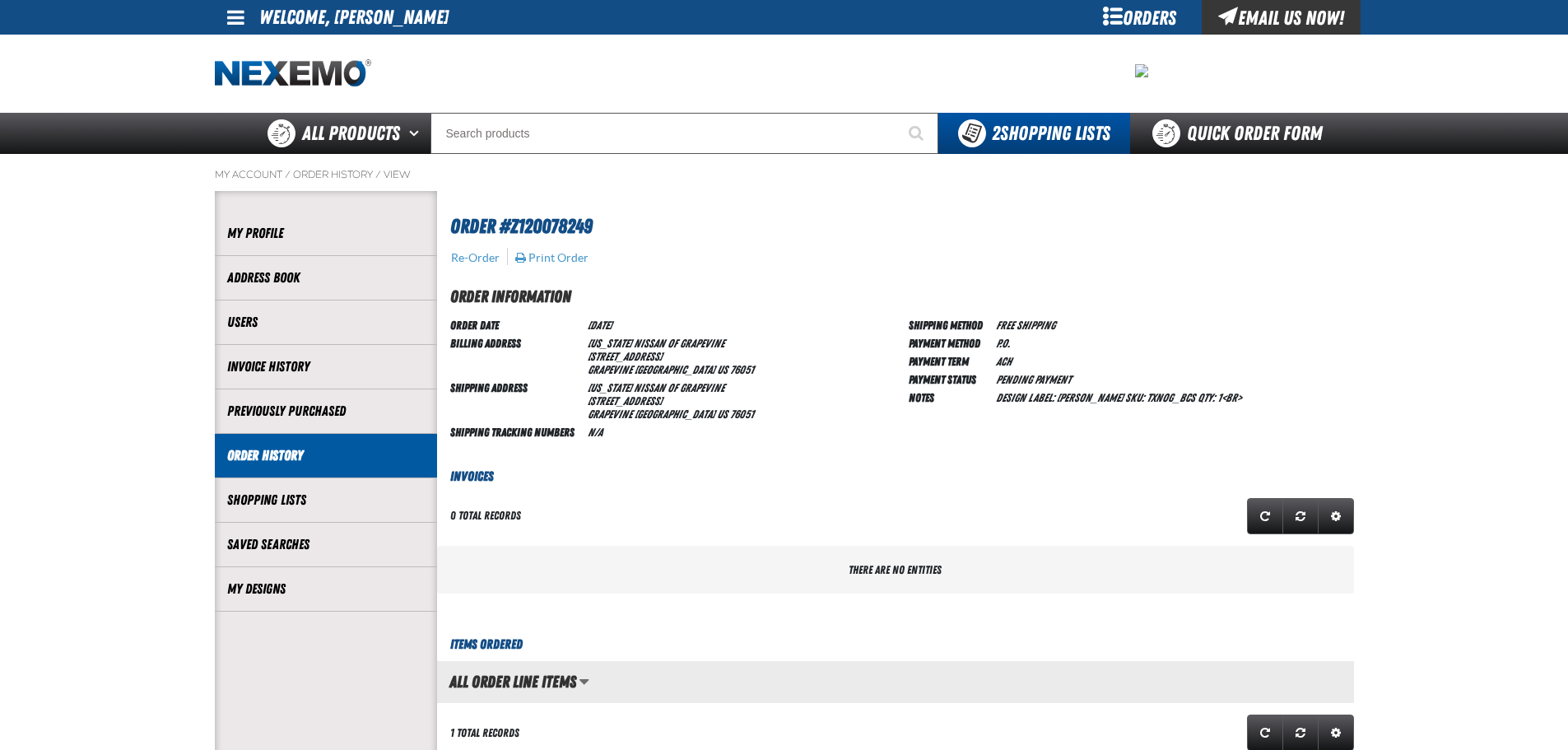
scroll to position [1, 1]
click at [533, 254] on button "Print Order" at bounding box center [552, 257] width 75 height 15
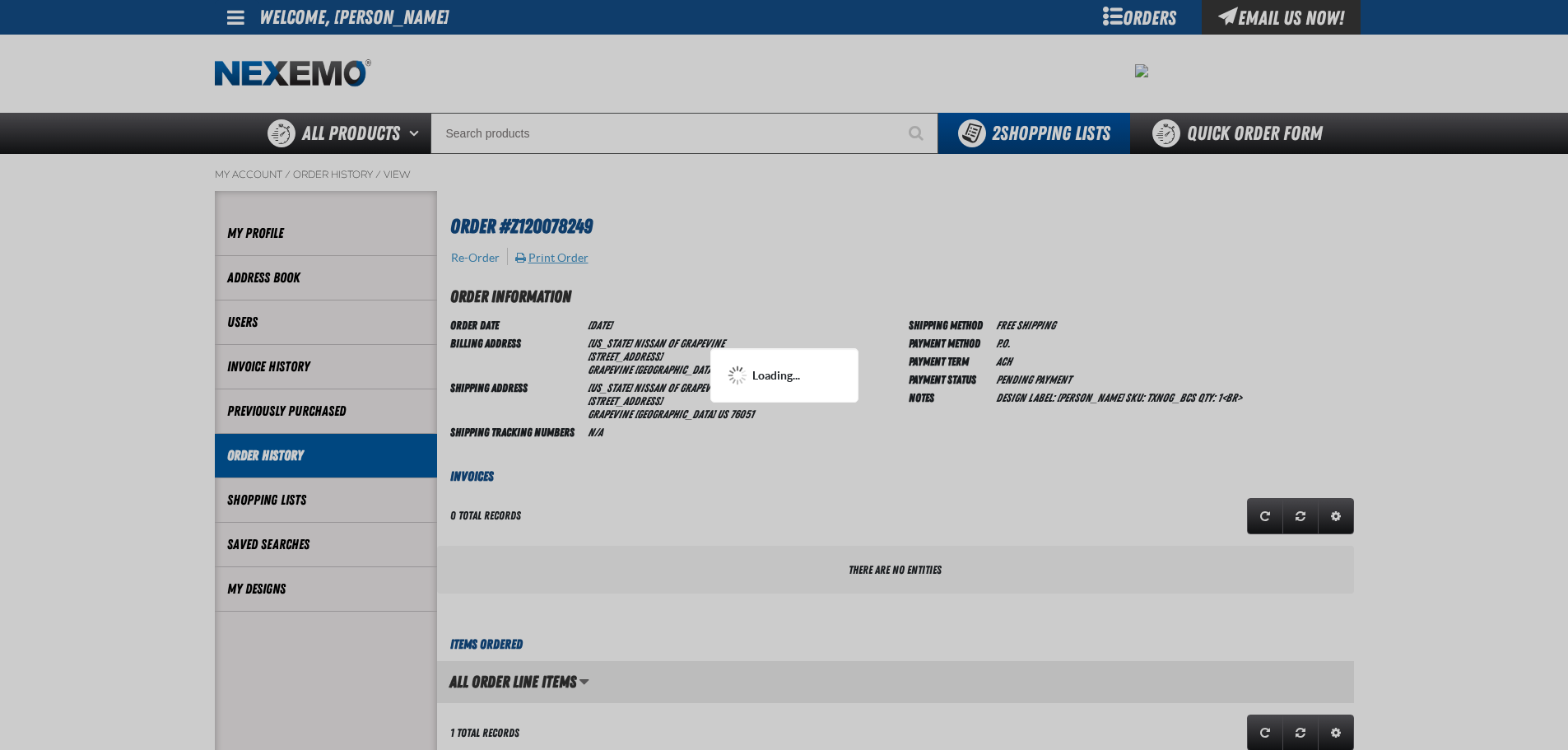
scroll to position [0, 0]
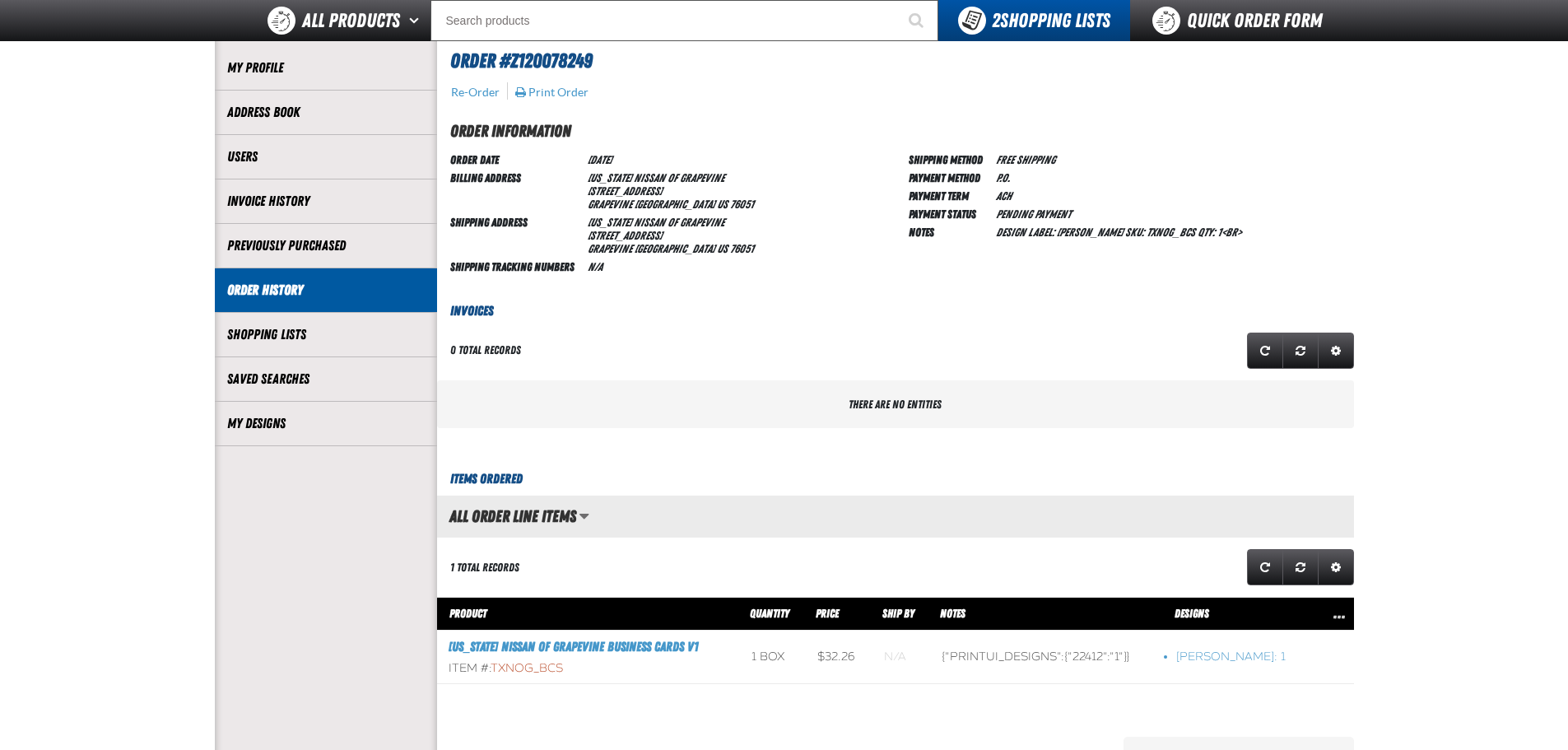
scroll to position [136, 0]
